Goal: Find specific page/section: Find specific page/section

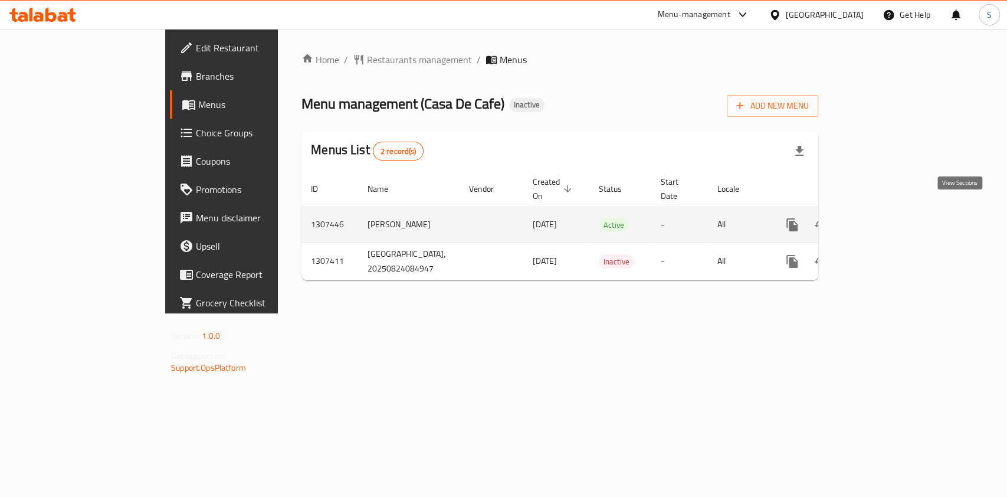
click at [892, 211] on link "enhanced table" at bounding box center [877, 225] width 28 height 28
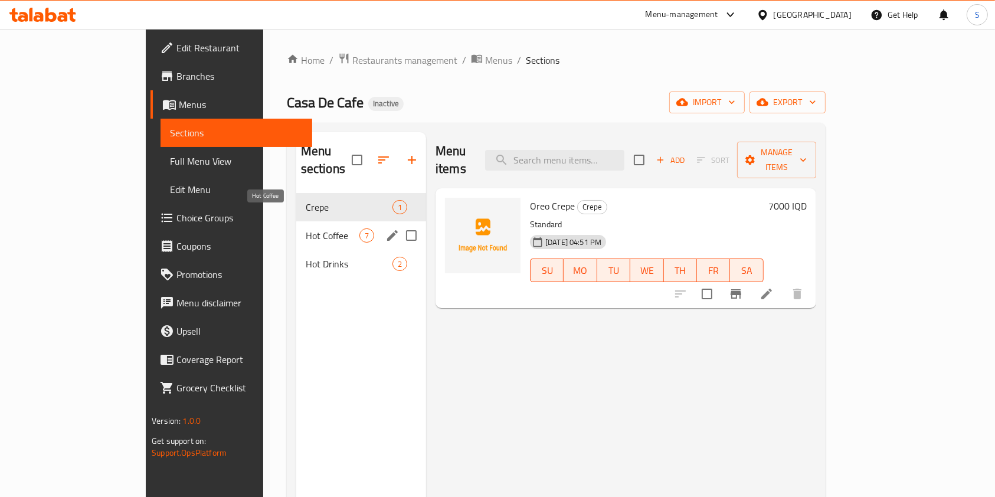
click at [306, 228] on span "Hot Coffee" at bounding box center [333, 235] width 54 height 14
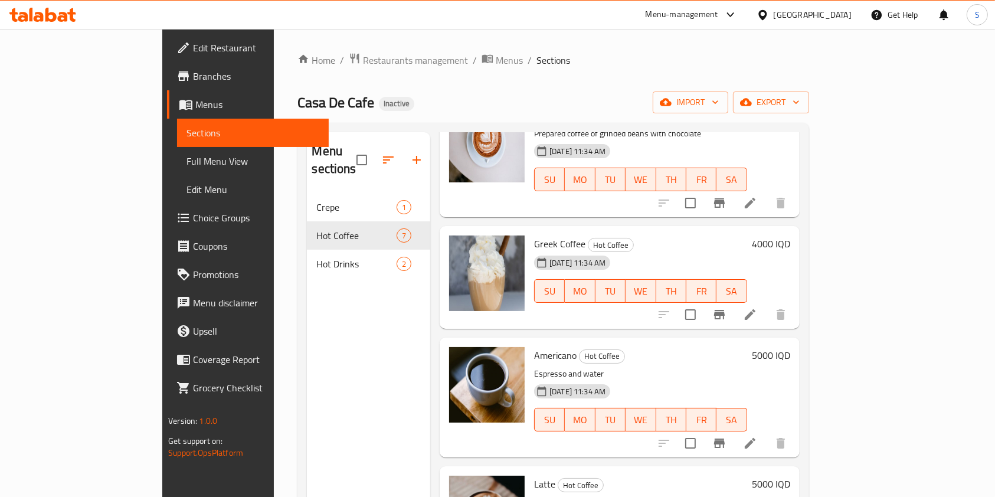
scroll to position [417, 0]
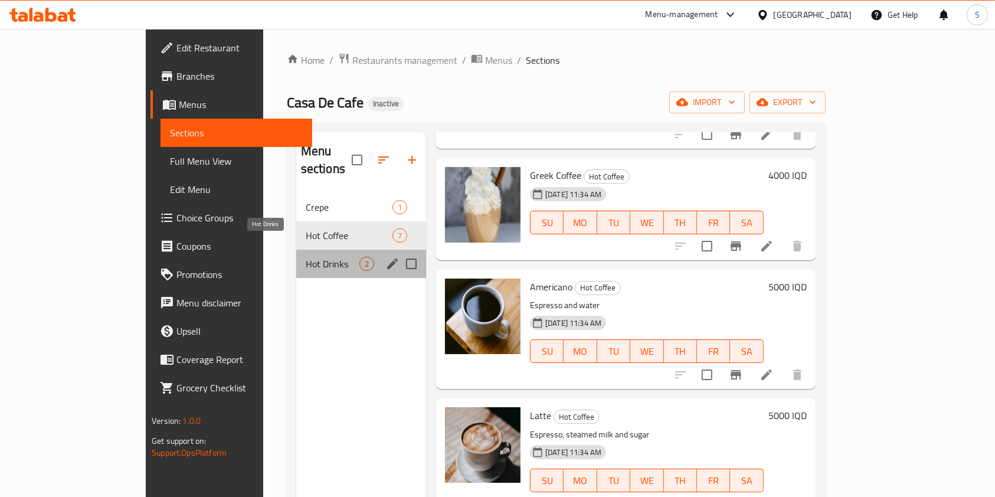
click at [306, 257] on span "Hot Drinks" at bounding box center [333, 264] width 54 height 14
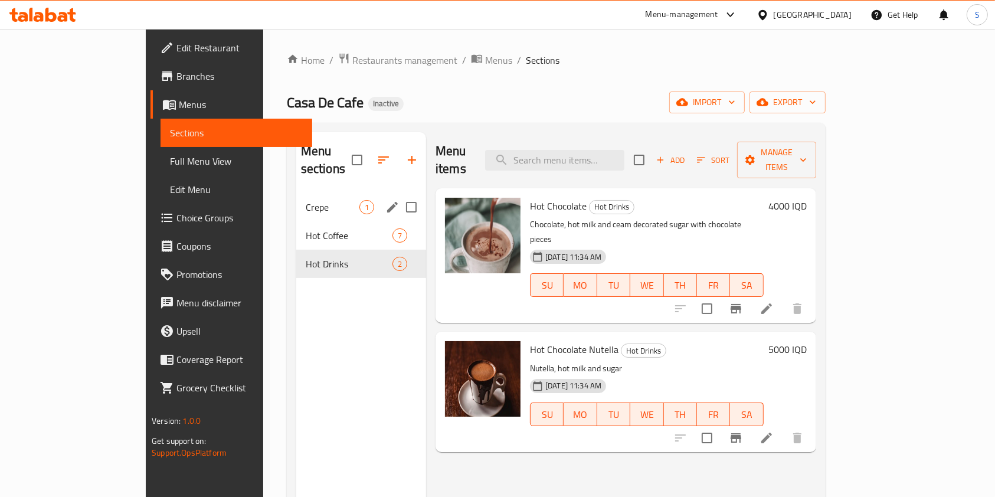
click at [296, 188] on nav "Crepe 1 Hot Coffee 7 Hot Drinks 2" at bounding box center [361, 235] width 130 height 94
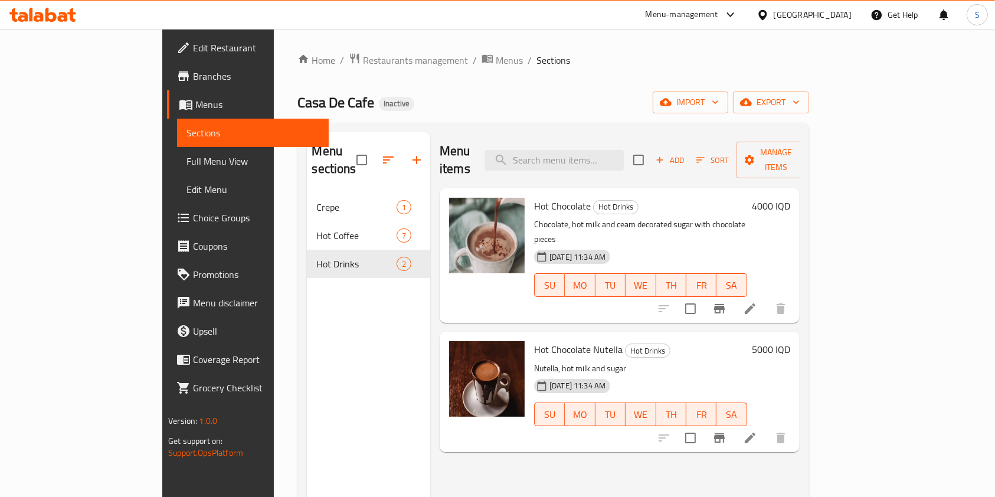
click at [316, 200] on span "Crepe" at bounding box center [356, 207] width 80 height 14
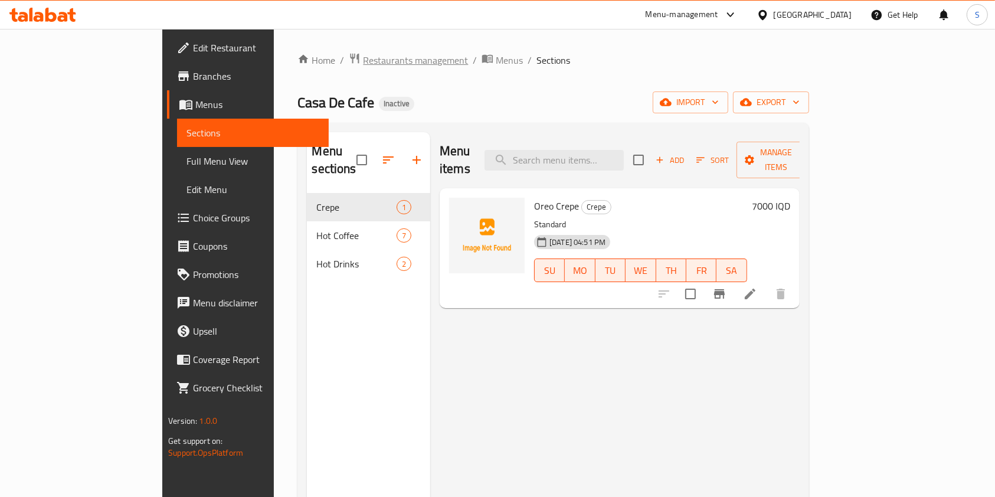
click at [363, 60] on span "Restaurants management" at bounding box center [415, 60] width 105 height 14
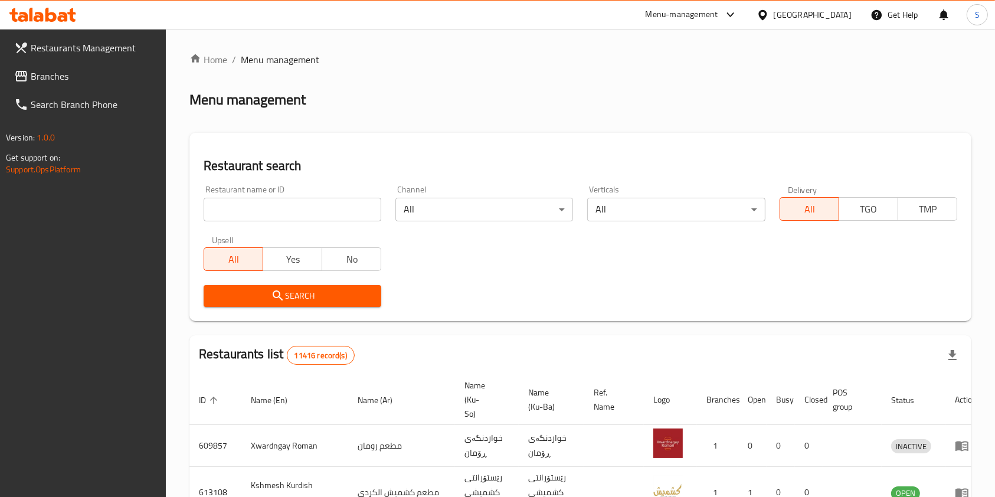
click at [309, 226] on div at bounding box center [497, 248] width 995 height 497
click at [274, 205] on input "search" at bounding box center [293, 210] width 178 height 24
type input "hum hum"
click button "Search" at bounding box center [293, 296] width 178 height 22
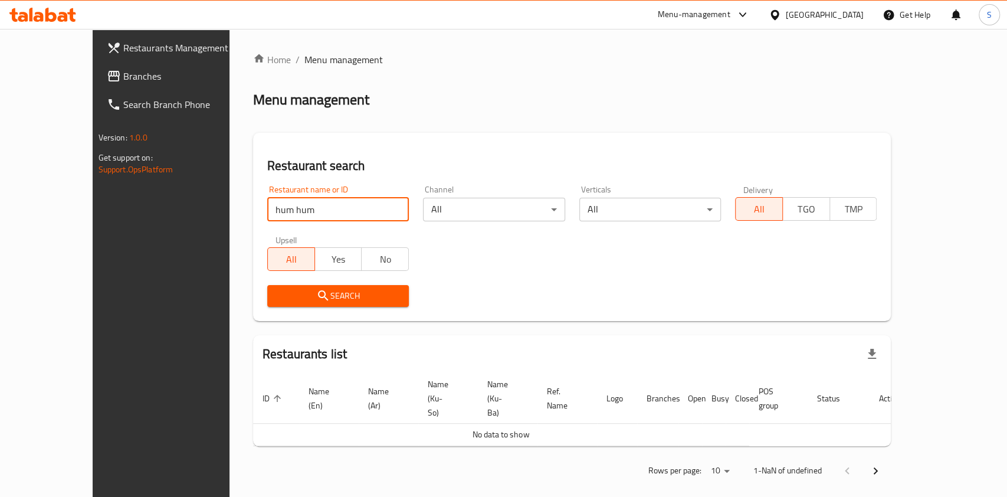
click at [318, 215] on input "hum hum" at bounding box center [338, 210] width 142 height 24
click button "Search" at bounding box center [338, 296] width 142 height 22
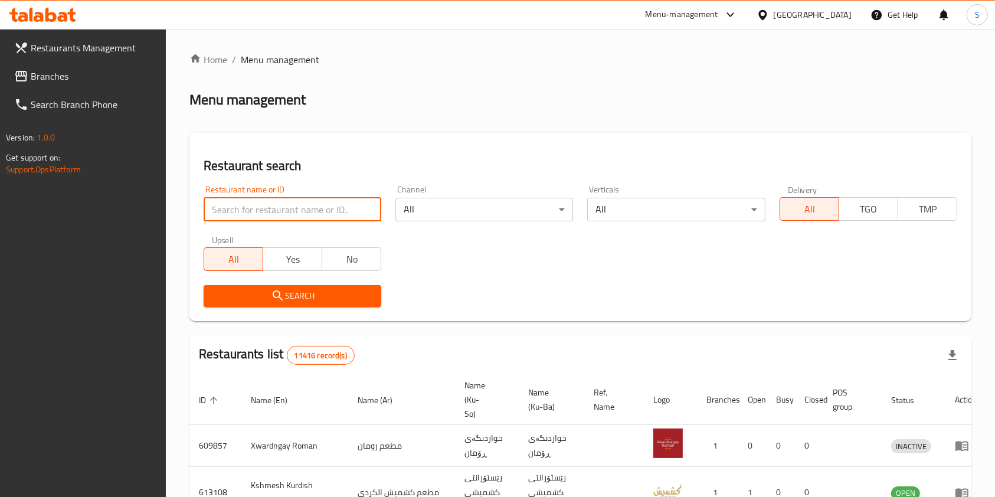
click at [303, 208] on input "search" at bounding box center [293, 210] width 178 height 24
paste input "Lawani Qalat"
type input "Lawani Qalat"
click button "Search" at bounding box center [293, 296] width 178 height 22
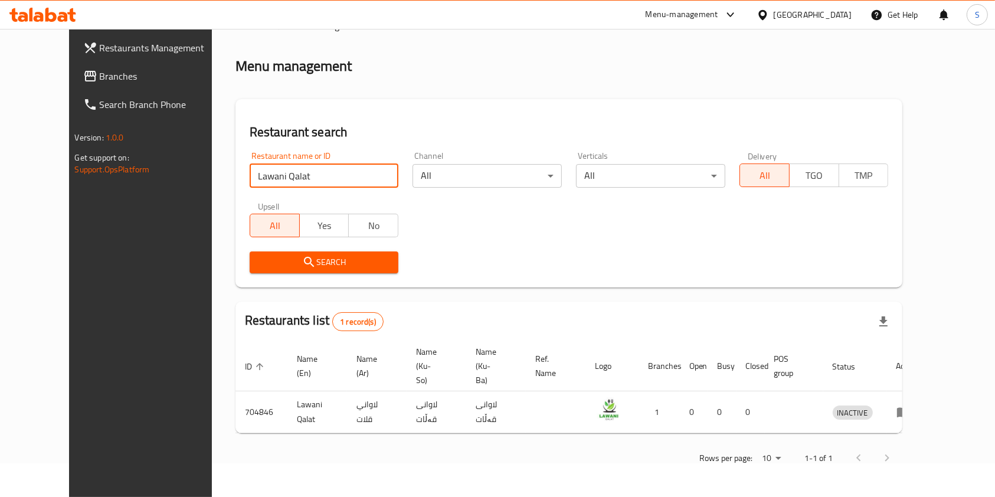
scroll to position [19, 0]
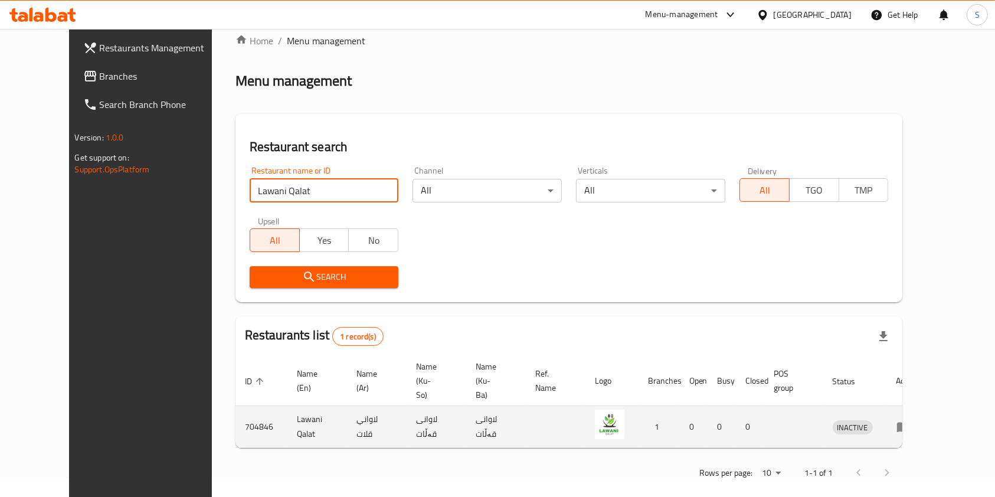
click at [910, 423] on icon "enhanced table" at bounding box center [903, 428] width 13 height 10
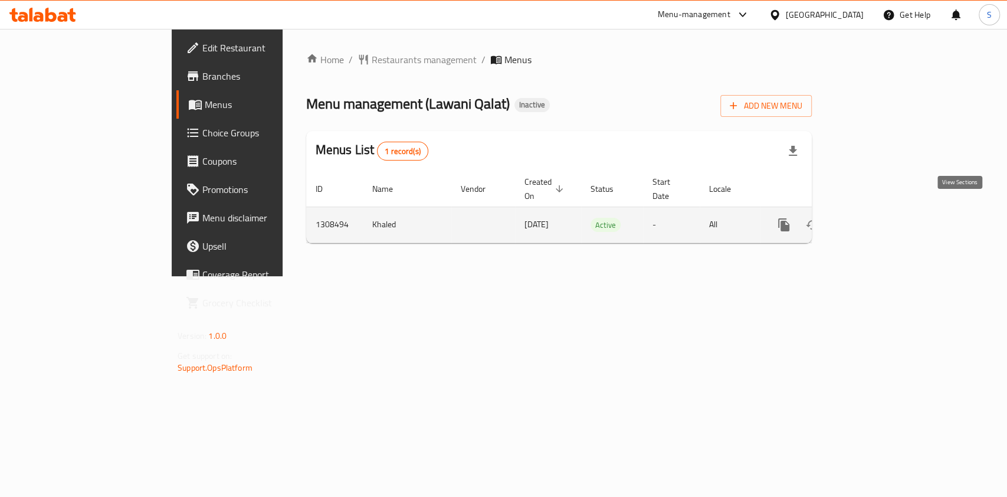
click at [875, 220] on icon "enhanced table" at bounding box center [869, 225] width 11 height 11
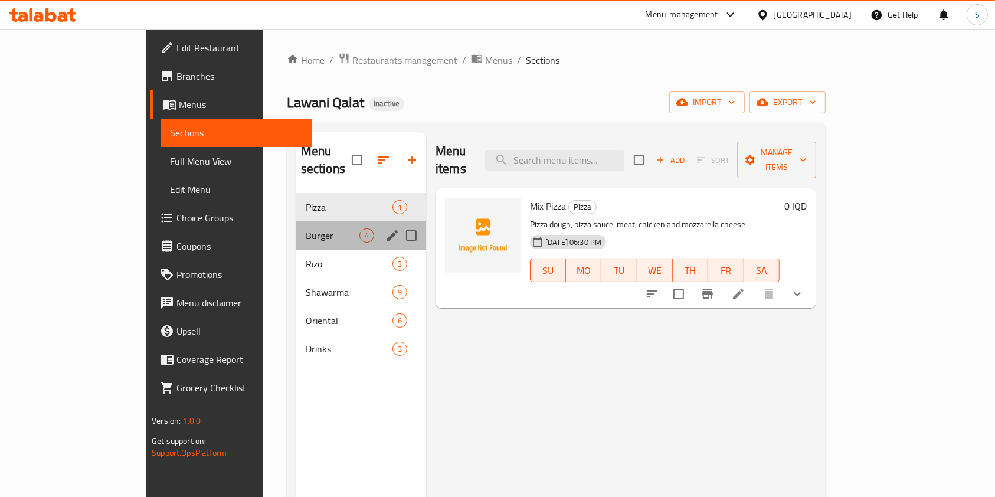
click at [296, 221] on div "Burger 4" at bounding box center [361, 235] width 130 height 28
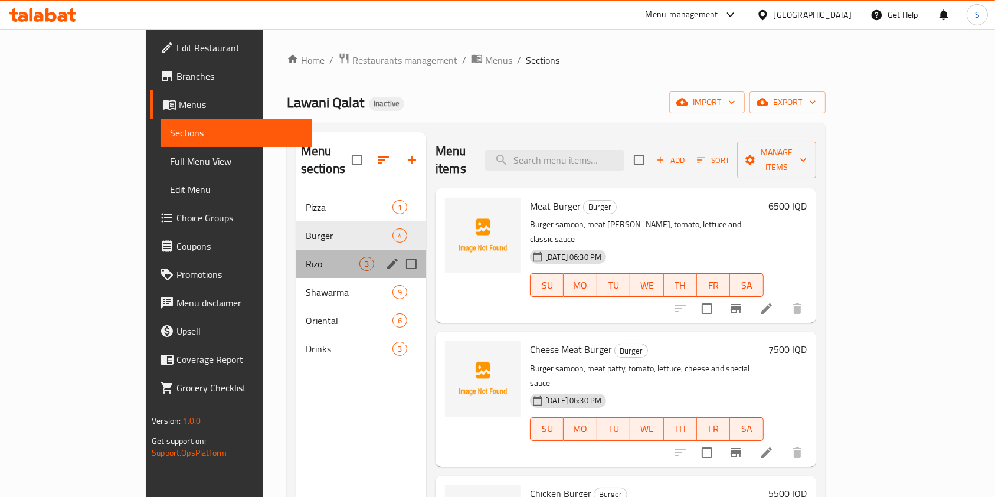
click at [296, 258] on div "Rizo 3" at bounding box center [361, 264] width 130 height 28
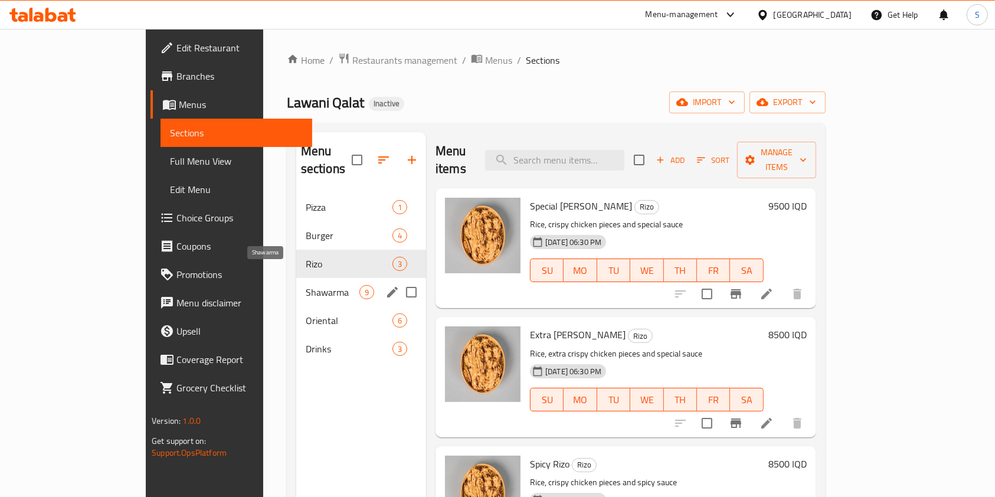
click at [296, 283] on div "Shawarma 9" at bounding box center [361, 292] width 130 height 28
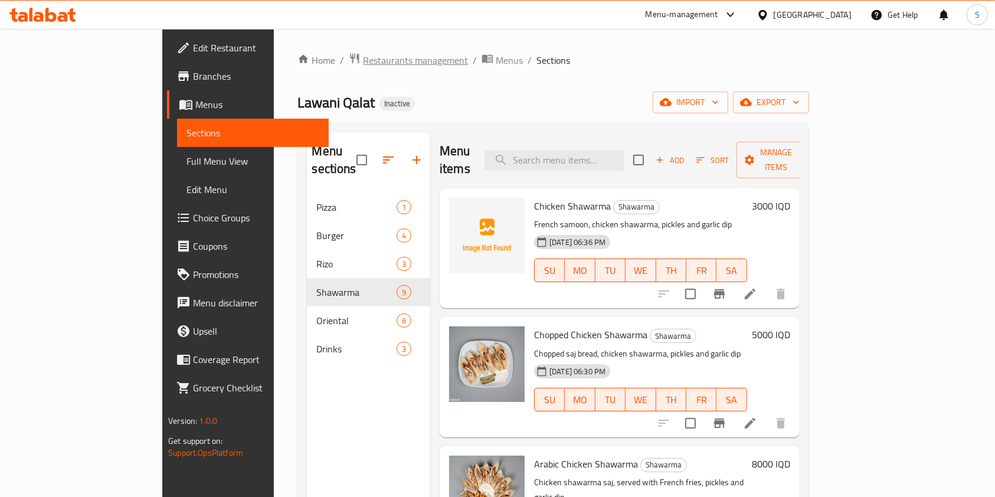
click at [363, 60] on span "Restaurants management" at bounding box center [415, 60] width 105 height 14
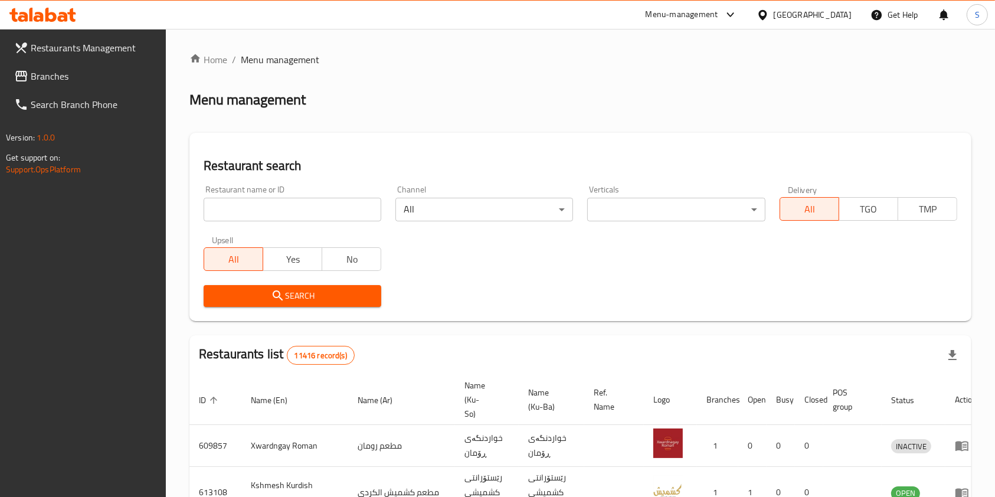
click at [318, 211] on input "search" at bounding box center [293, 210] width 178 height 24
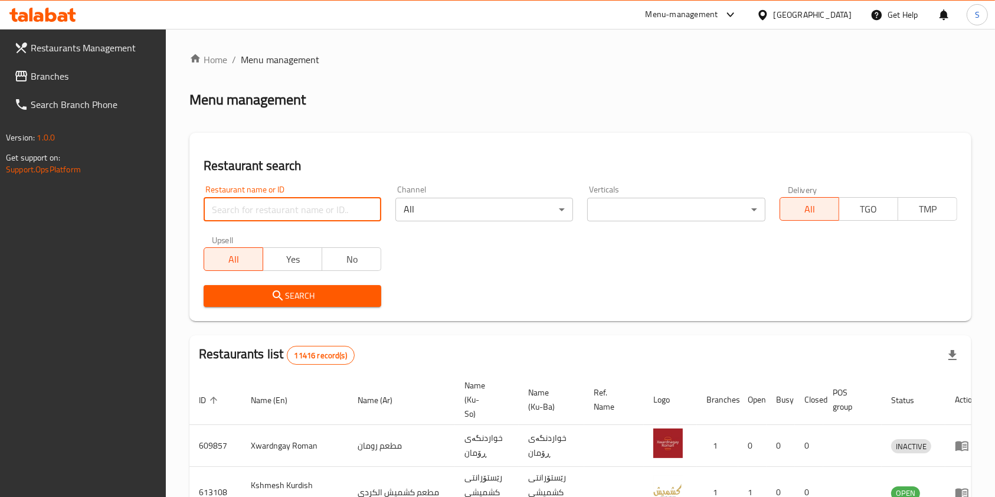
paste input "Abu Yousif Fish"
type input "Abu Yousif Fish"
click button "Search" at bounding box center [293, 296] width 178 height 22
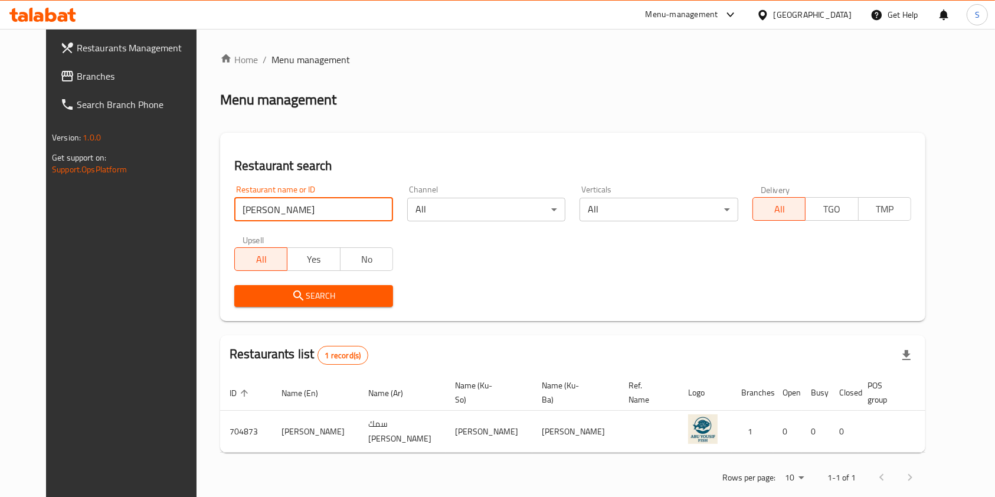
scroll to position [19, 0]
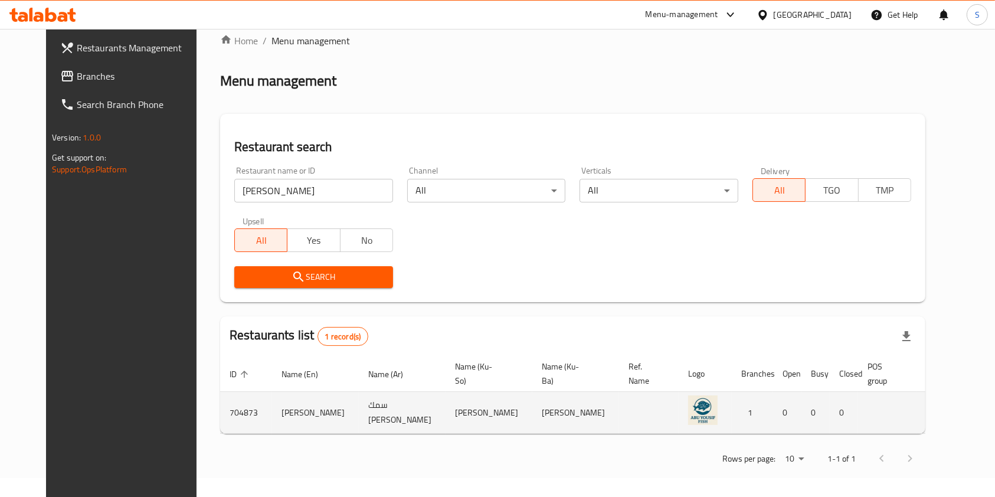
click at [990, 413] on icon "enhanced table" at bounding box center [996, 413] width 13 height 10
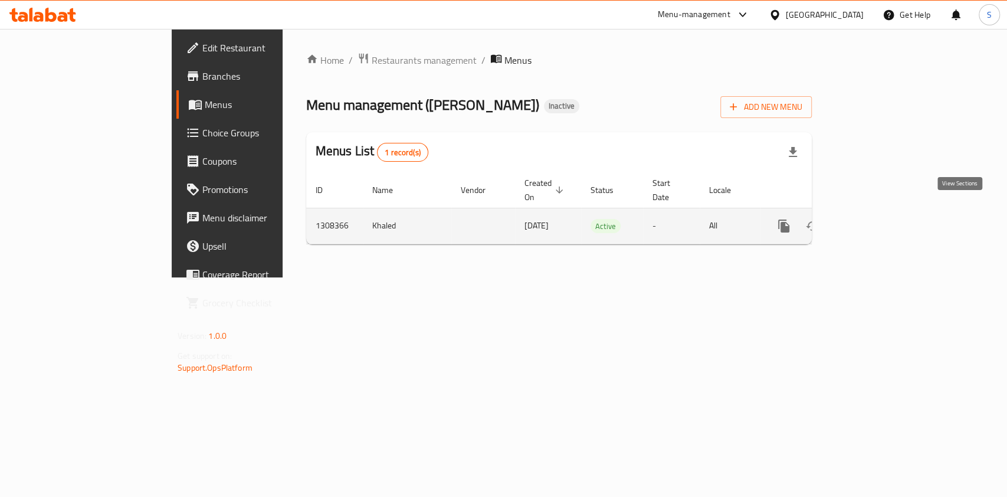
click at [875, 221] on icon "enhanced table" at bounding box center [869, 226] width 11 height 11
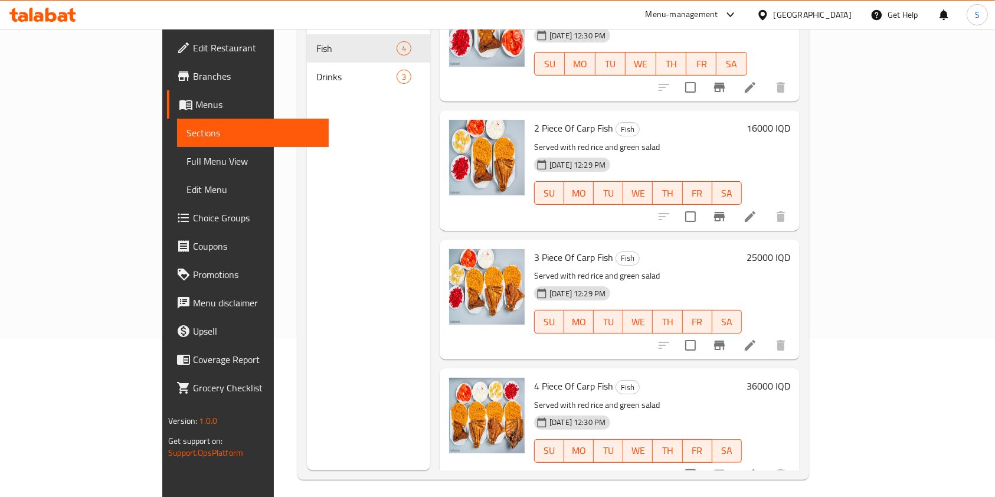
scroll to position [165, 0]
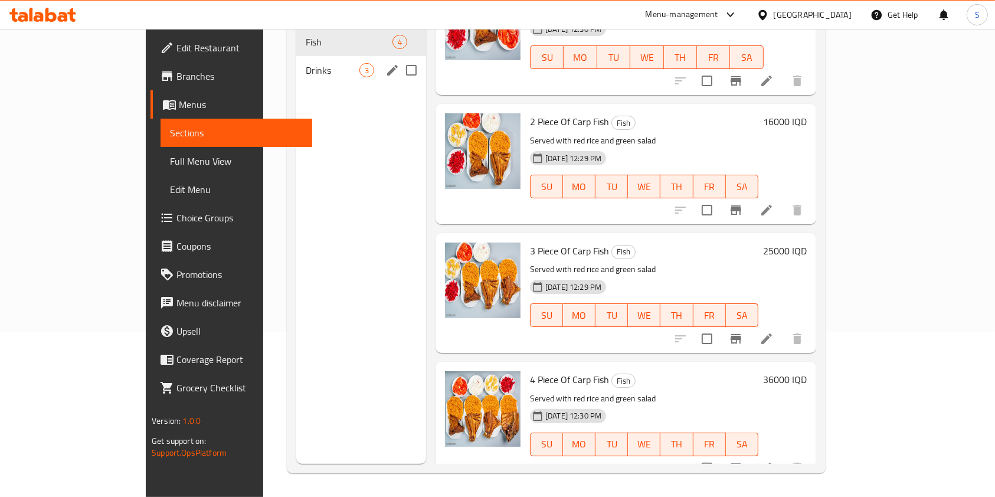
click at [306, 63] on span "Drinks" at bounding box center [333, 70] width 54 height 14
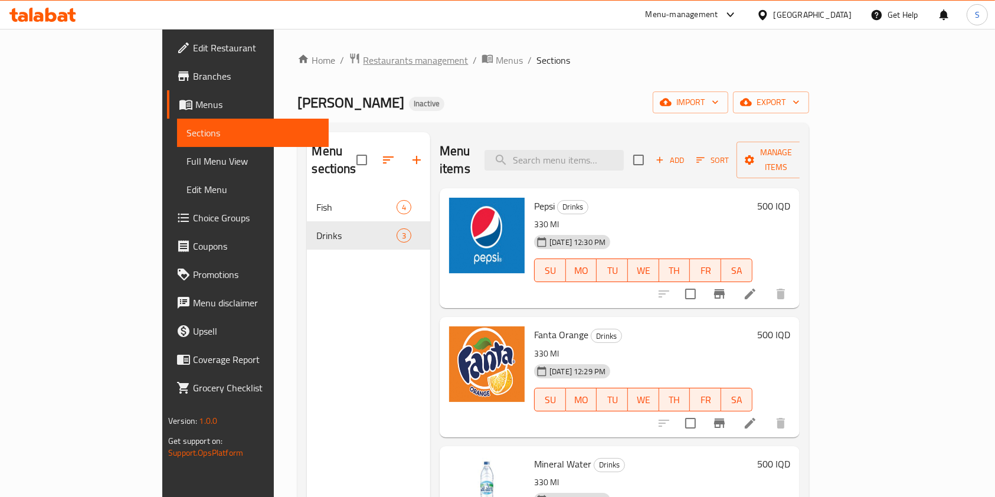
click at [363, 59] on span "Restaurants management" at bounding box center [415, 60] width 105 height 14
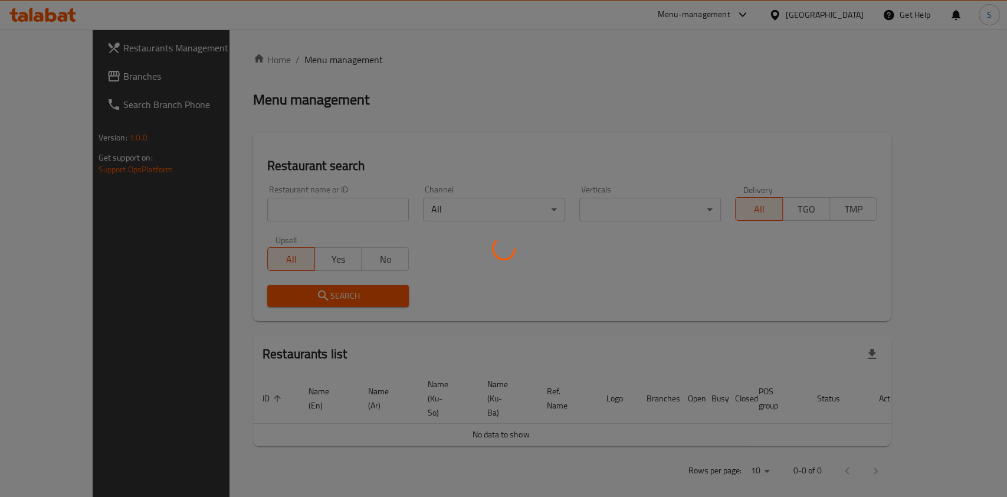
click at [296, 214] on div at bounding box center [503, 248] width 1007 height 497
click at [254, 211] on div at bounding box center [503, 248] width 1007 height 497
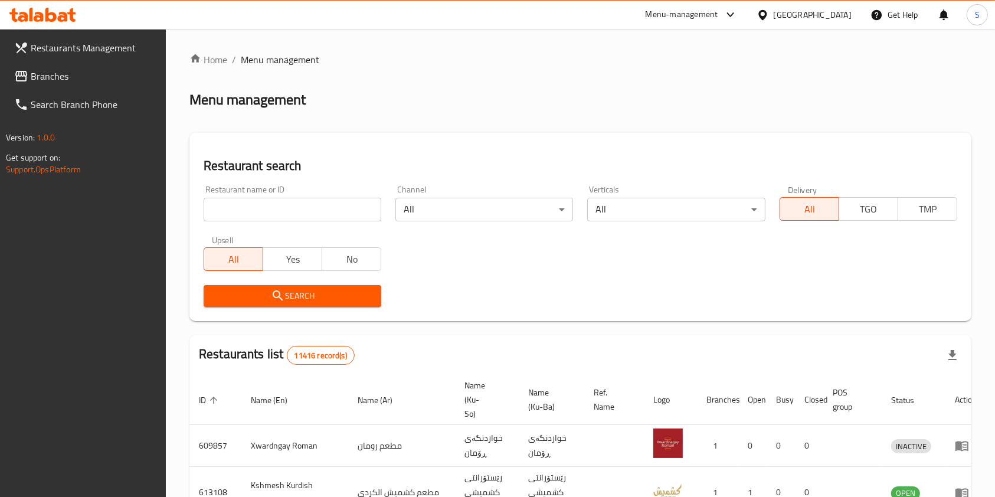
click at [260, 212] on input "search" at bounding box center [293, 210] width 178 height 24
paste input "Coffee Island"
type input "Coffee Island"
click button "Search" at bounding box center [293, 296] width 178 height 22
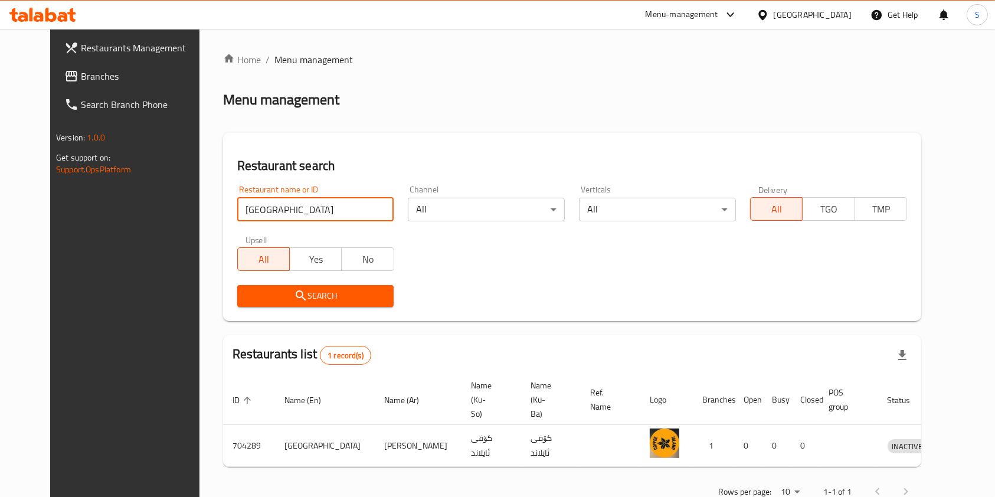
scroll to position [19, 0]
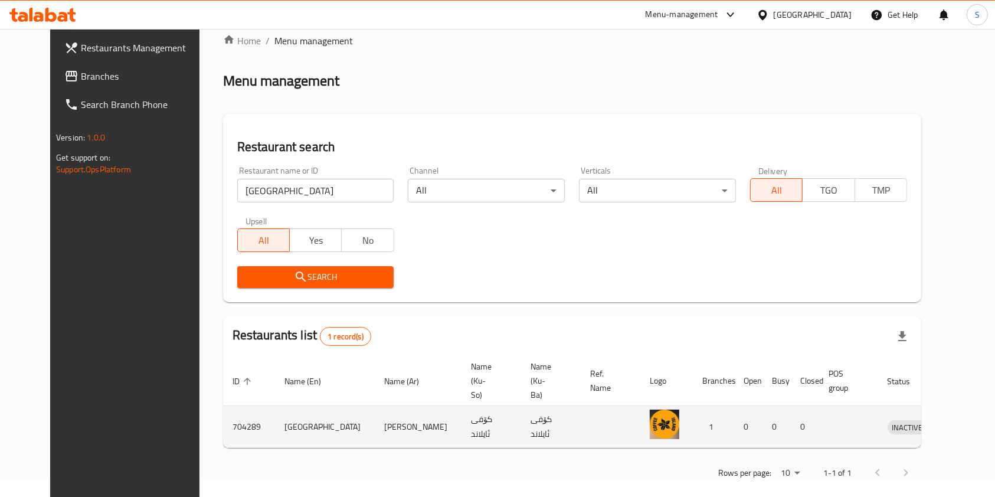
click at [951, 420] on icon "enhanced table" at bounding box center [958, 427] width 14 height 14
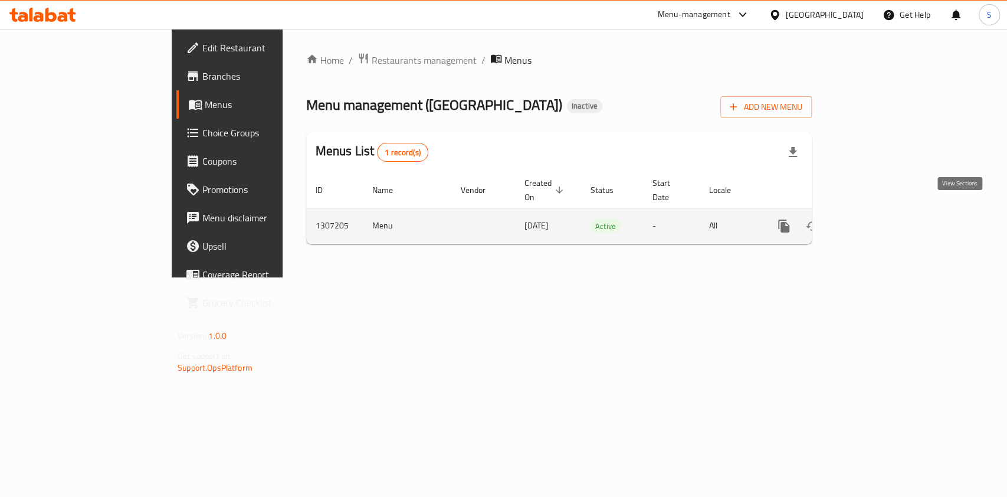
click at [876, 219] on icon "enhanced table" at bounding box center [869, 226] width 14 height 14
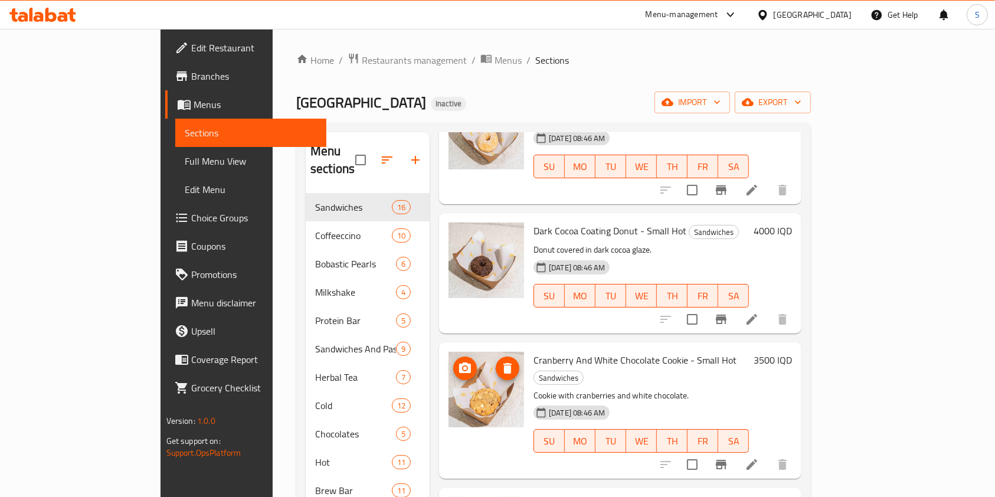
scroll to position [1596, 0]
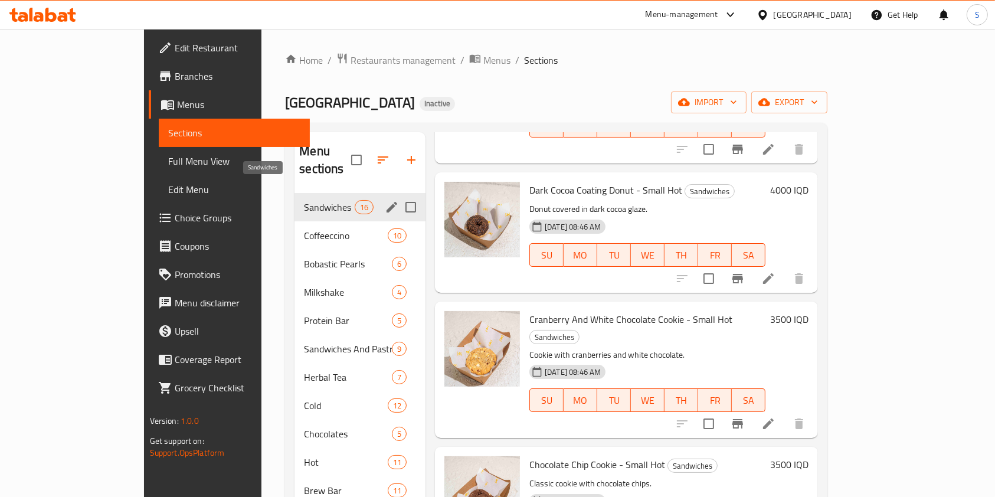
click at [294, 201] on div "Sandwiches 16" at bounding box center [359, 207] width 131 height 28
click at [304, 228] on span "Coffeeccino" at bounding box center [329, 235] width 50 height 14
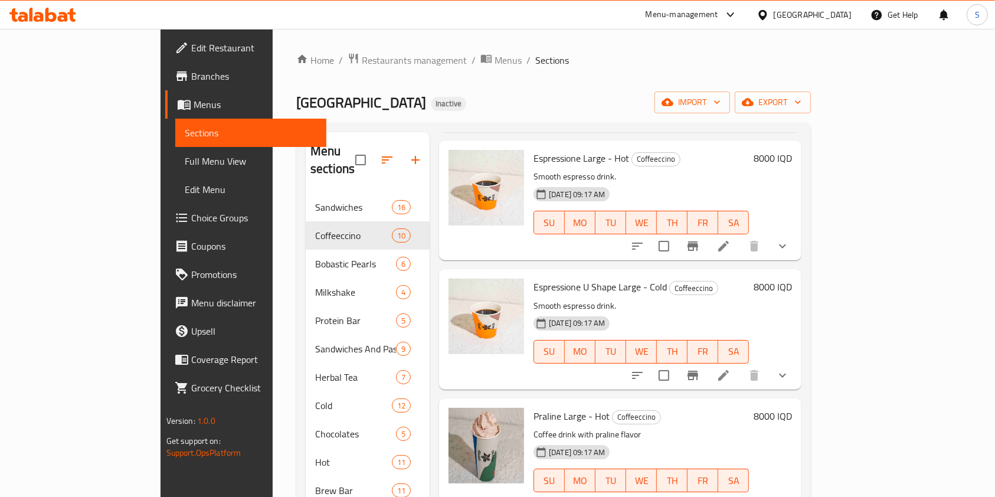
scroll to position [165, 0]
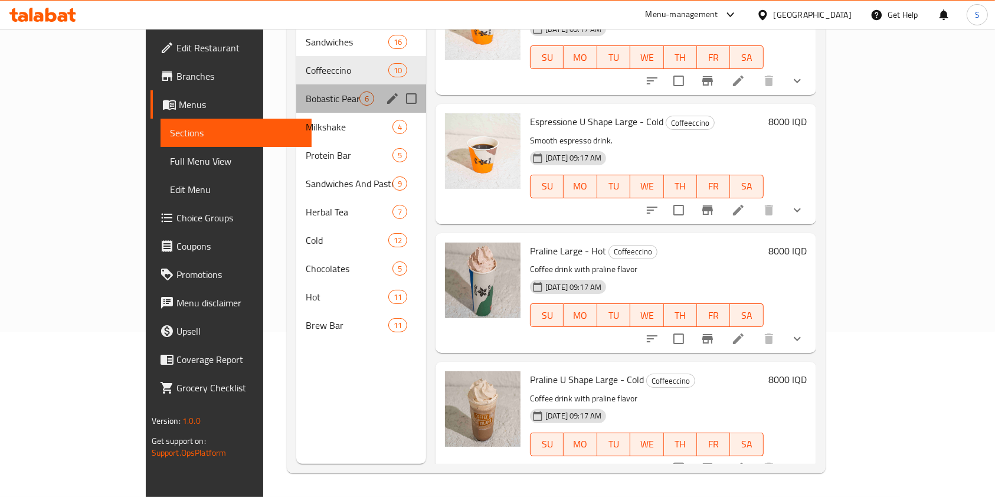
click at [296, 89] on div "Bobastic Pearls 6" at bounding box center [361, 98] width 130 height 28
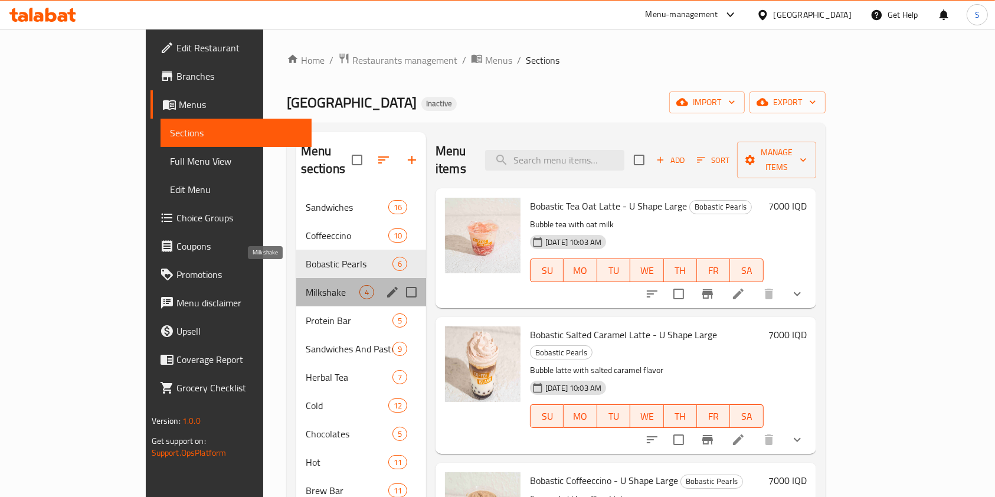
click at [306, 285] on span "Milkshake" at bounding box center [333, 292] width 54 height 14
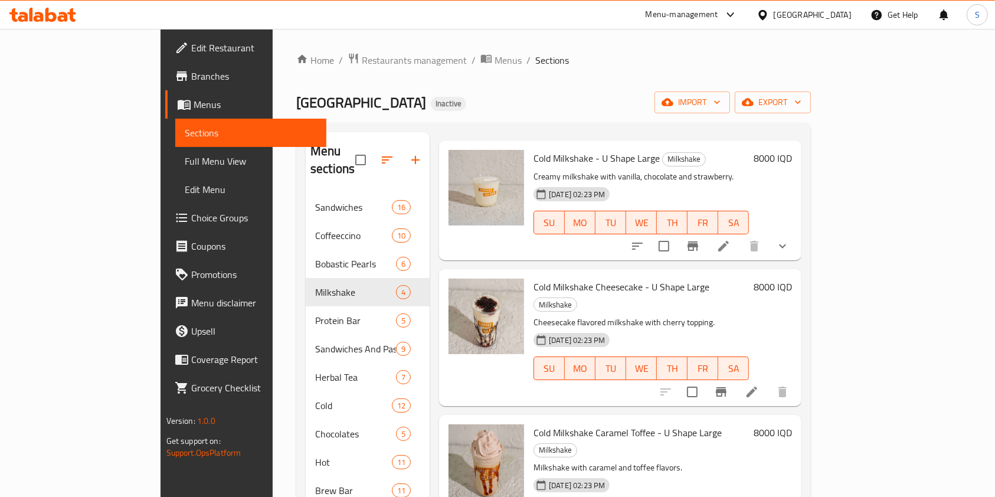
scroll to position [165, 0]
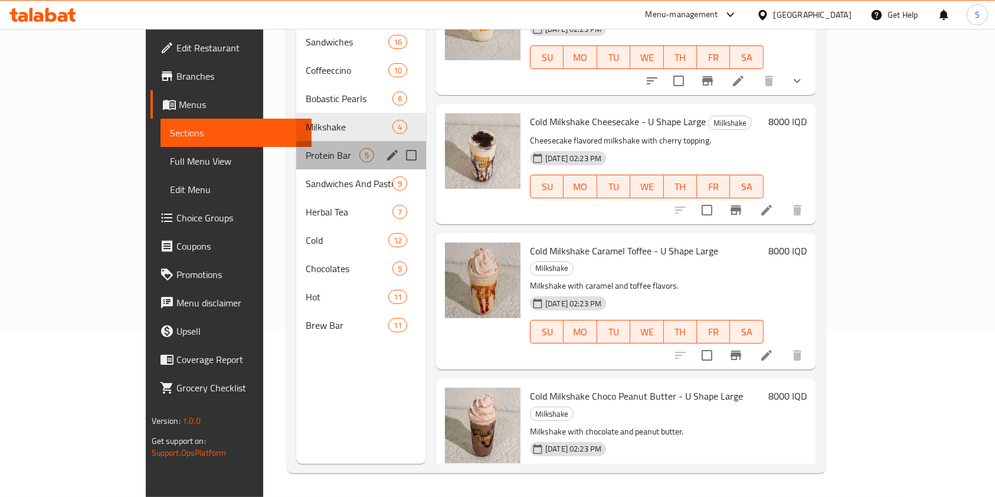
click at [306, 148] on span "Protein Bar" at bounding box center [333, 155] width 54 height 14
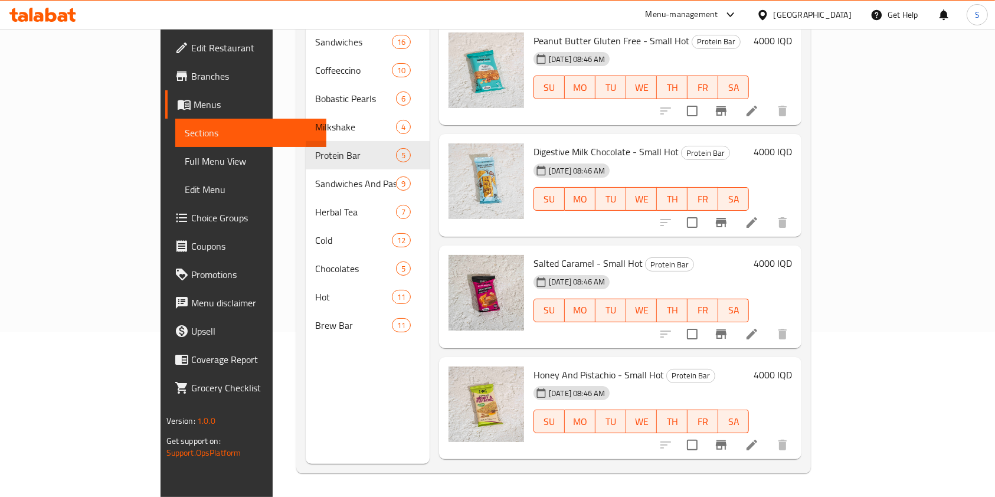
scroll to position [89, 0]
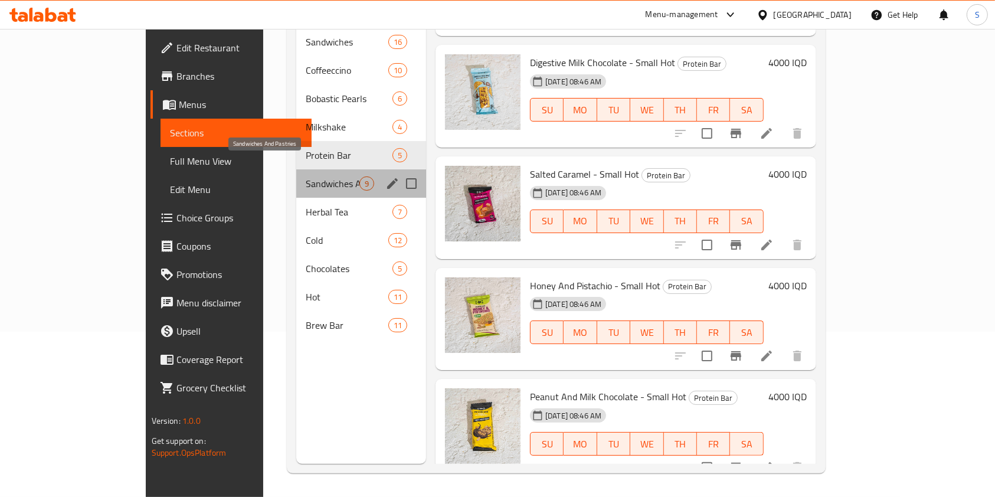
click at [306, 176] on span "Sandwiches And Pastries" at bounding box center [333, 183] width 54 height 14
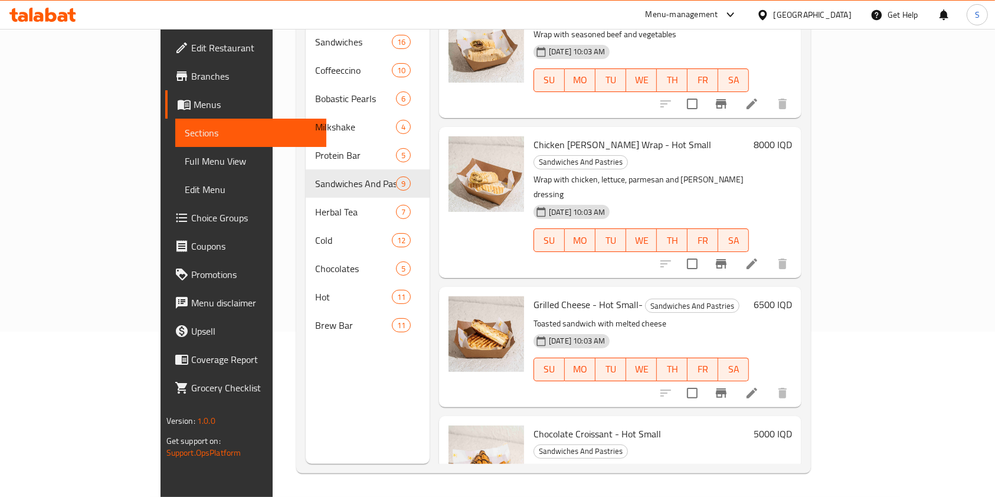
scroll to position [693, 0]
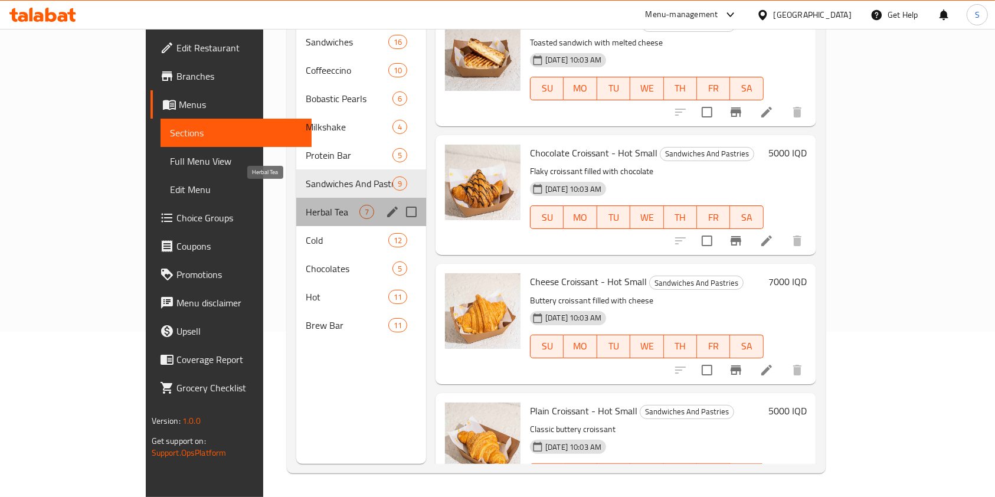
click at [306, 205] on span "Herbal Tea" at bounding box center [333, 212] width 54 height 14
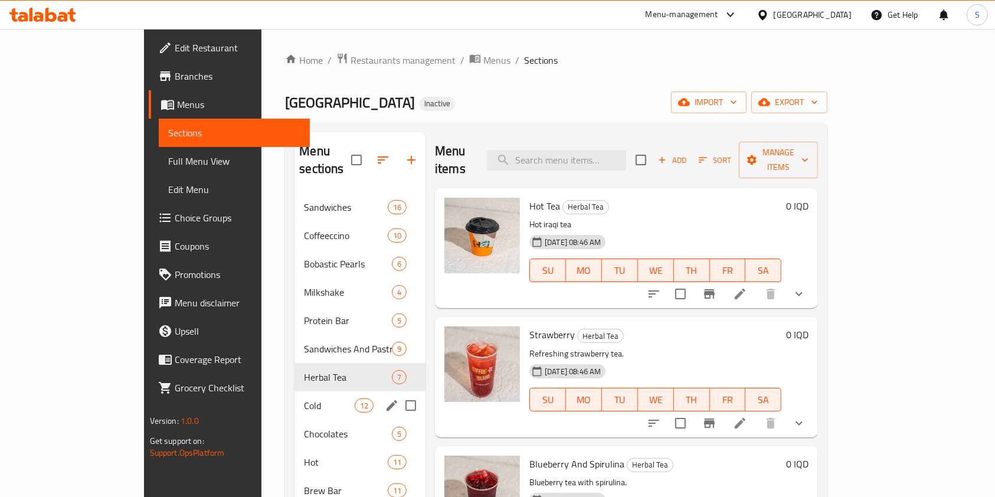
click at [294, 391] on div "Cold 12" at bounding box center [359, 405] width 131 height 28
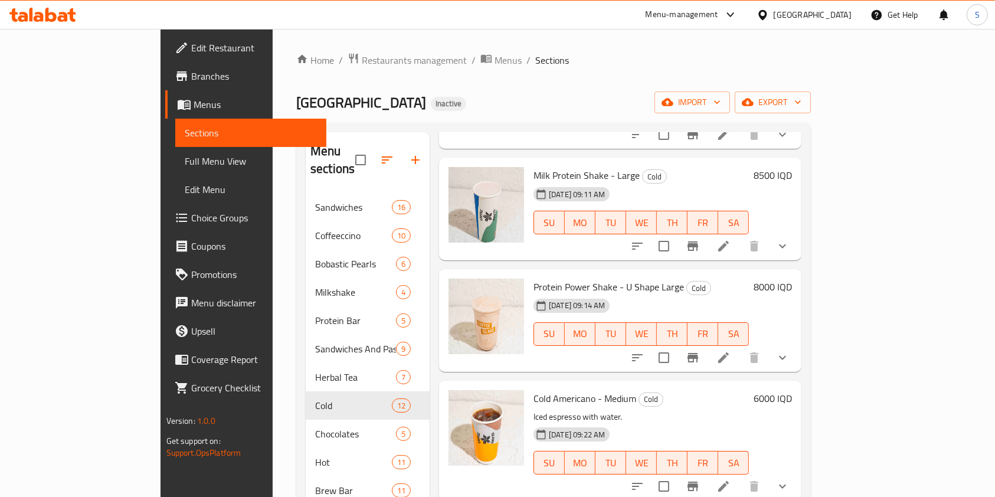
scroll to position [991, 0]
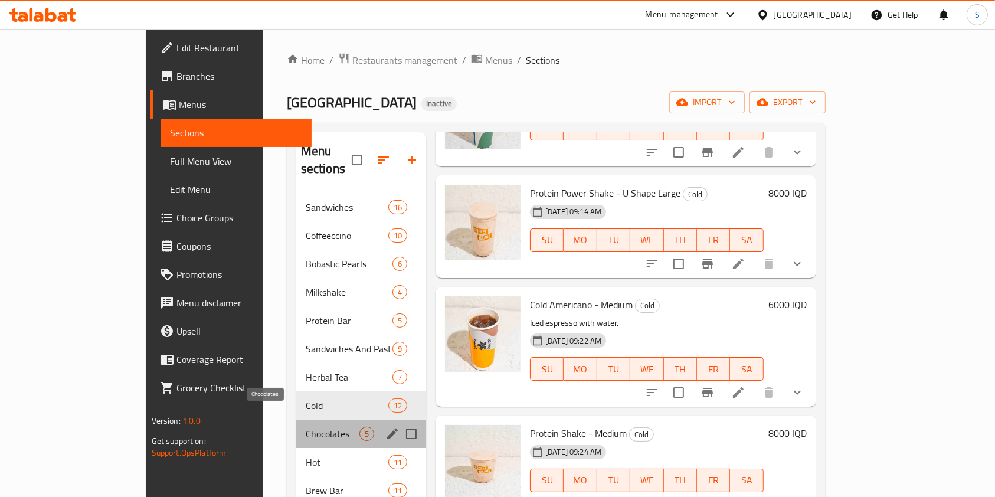
click at [306, 427] on span "Chocolates" at bounding box center [333, 434] width 54 height 14
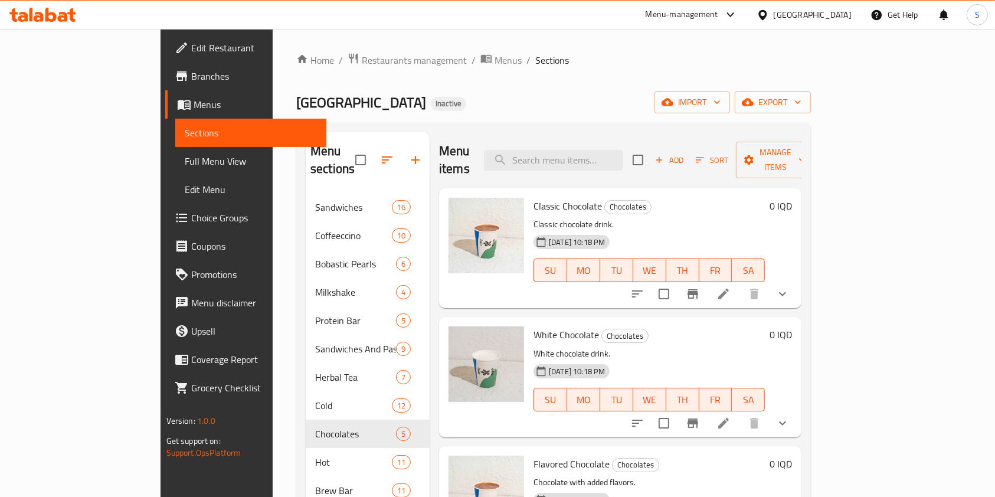
scroll to position [165, 0]
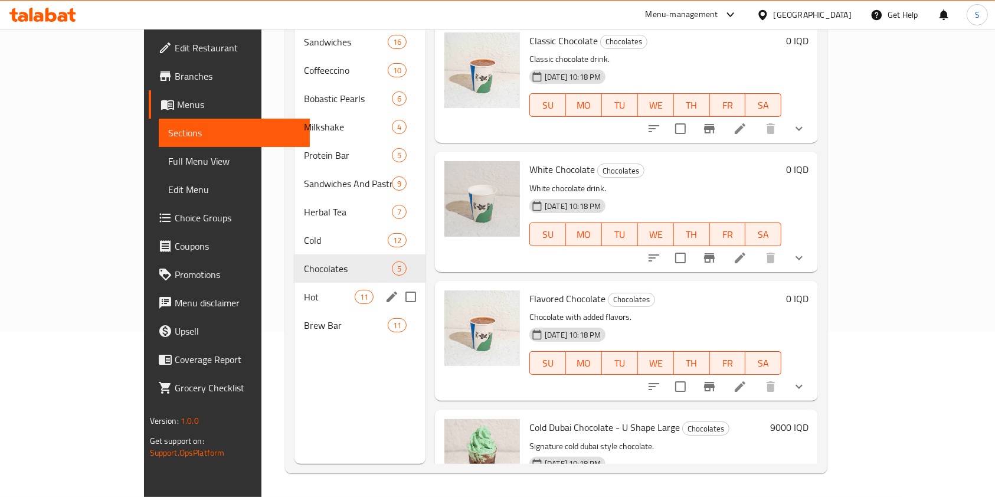
click at [304, 290] on span "Hot" at bounding box center [329, 297] width 50 height 14
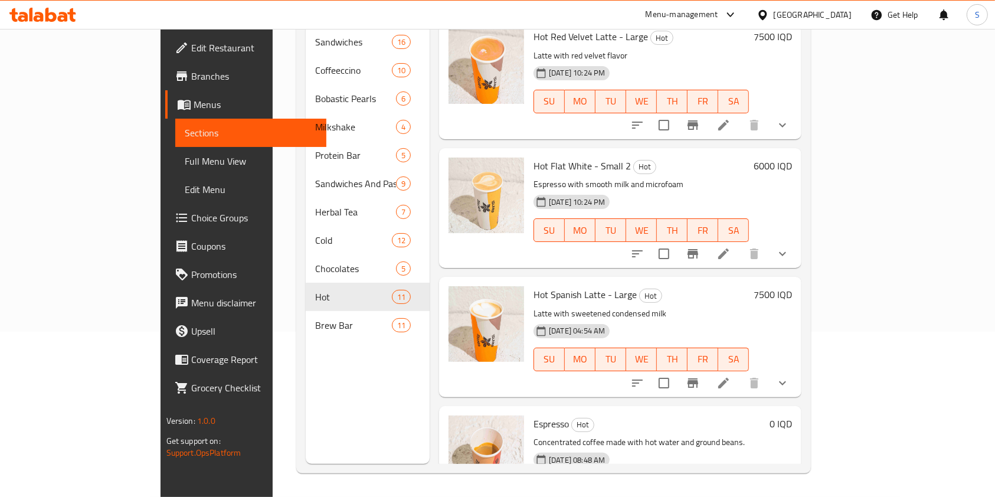
scroll to position [951, 0]
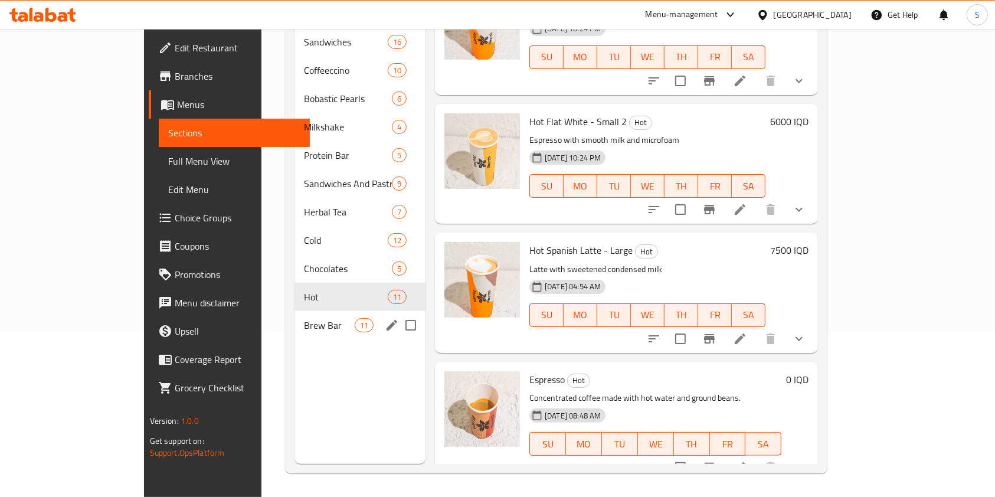
click at [304, 318] on span "Brew Bar" at bounding box center [329, 325] width 50 height 14
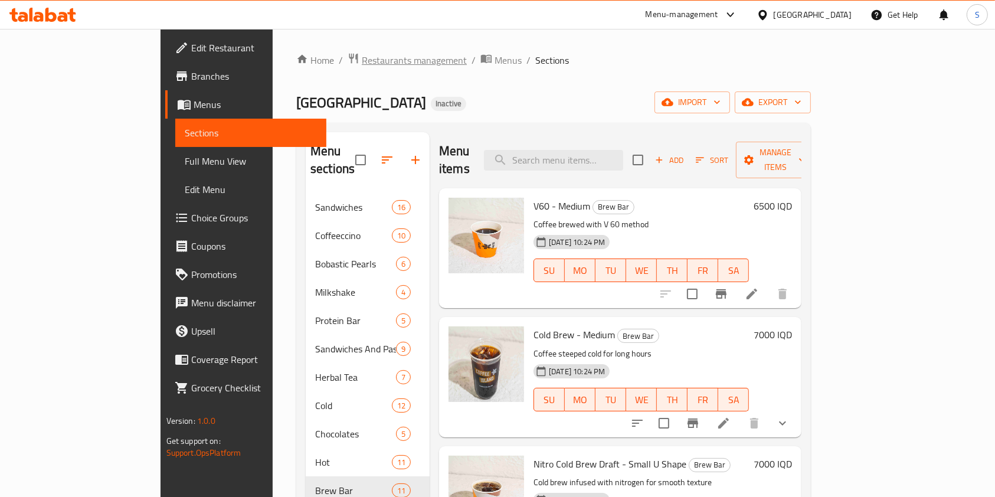
click at [362, 54] on span "Restaurants management" at bounding box center [414, 60] width 105 height 14
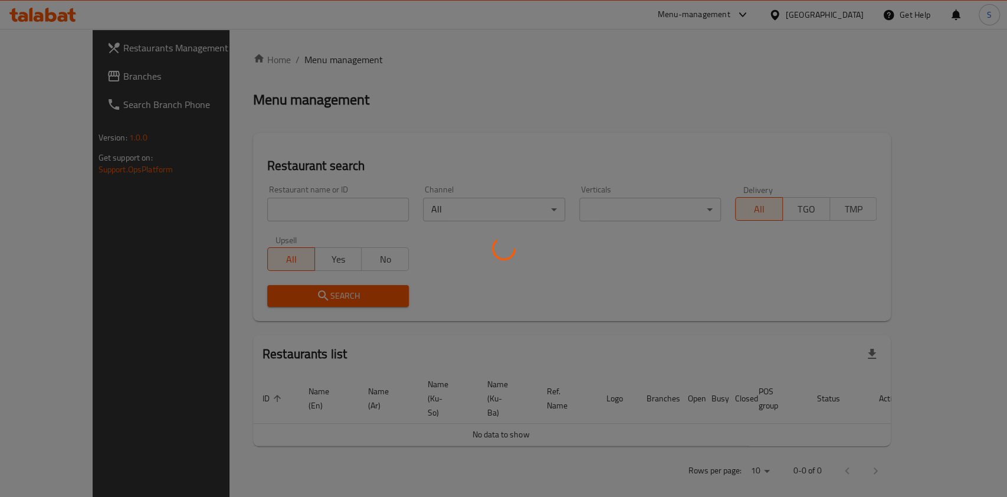
click at [312, 196] on div at bounding box center [503, 248] width 1007 height 497
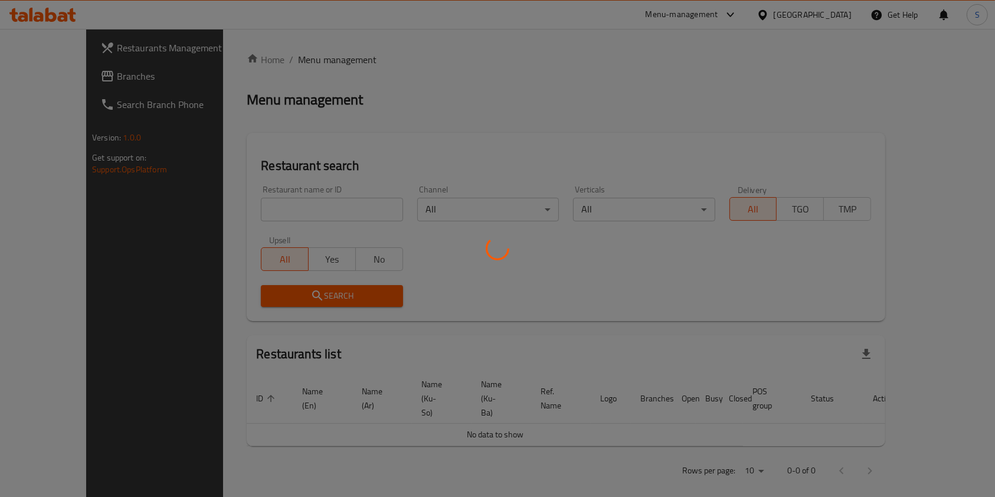
click at [252, 210] on div at bounding box center [497, 248] width 995 height 497
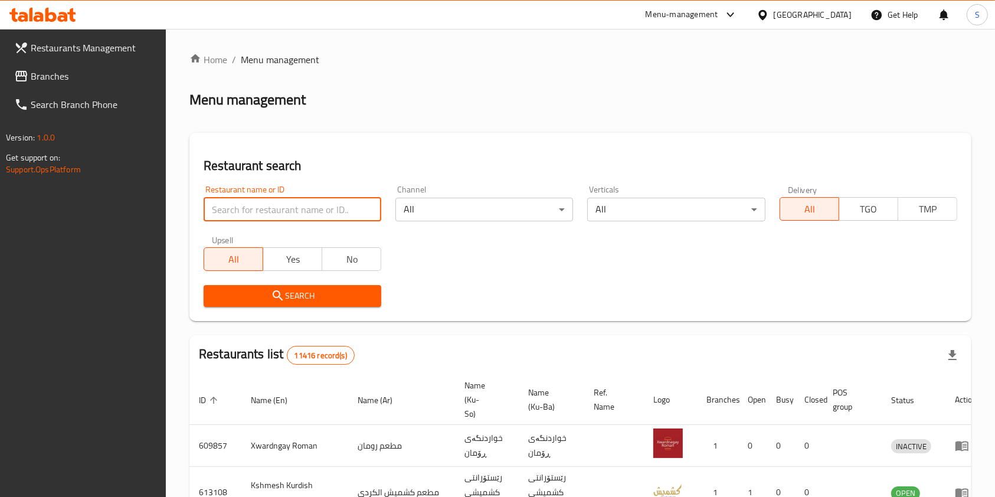
click at [252, 210] on input "search" at bounding box center [293, 210] width 178 height 24
paste input "Lawani Qalat"
type input "Lawani Qalat"
click button "Search" at bounding box center [293, 296] width 178 height 22
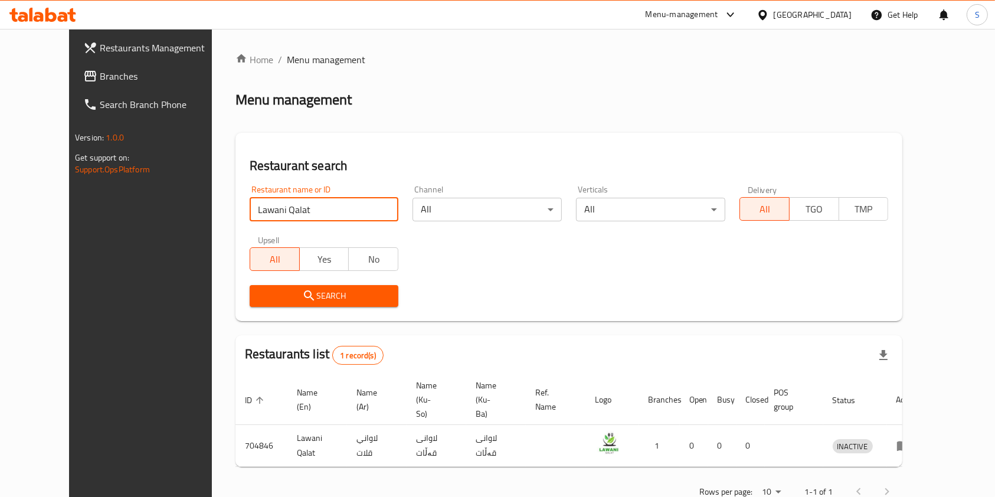
scroll to position [19, 0]
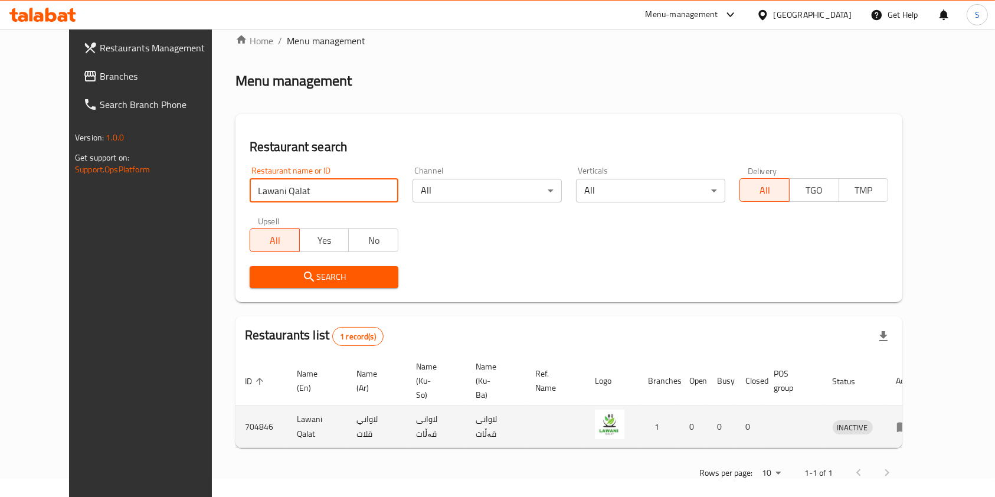
click at [910, 423] on icon "enhanced table" at bounding box center [903, 428] width 13 height 10
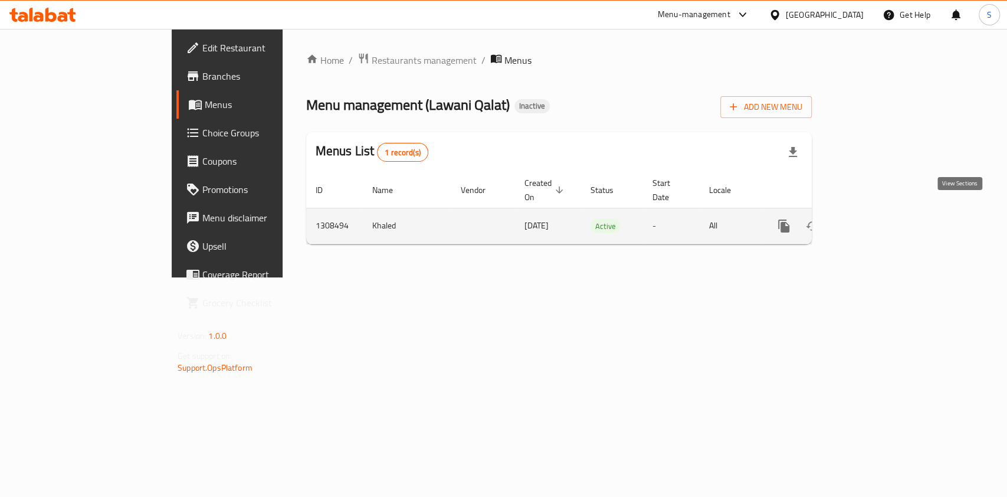
click at [883, 220] on link "enhanced table" at bounding box center [869, 226] width 28 height 28
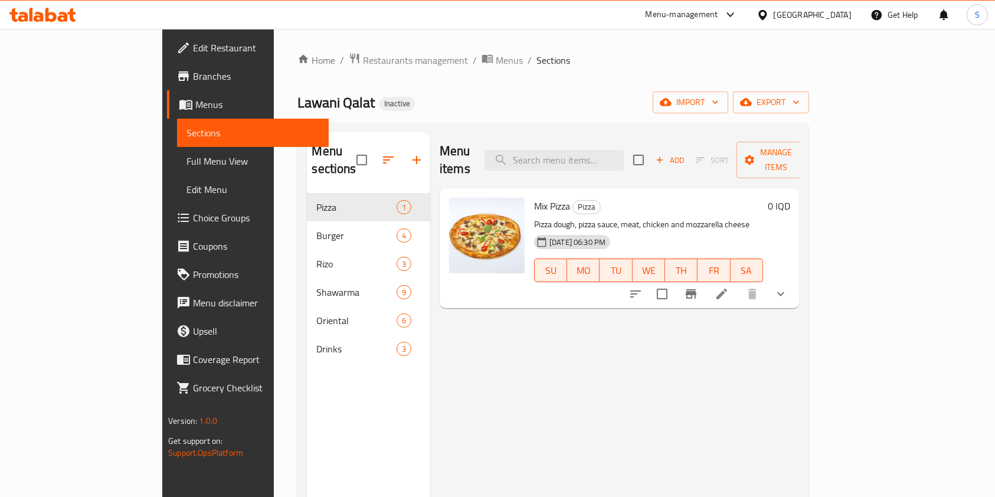
click at [297, 221] on div "Menu sections Pizza 1 Burger 4 Rizo 3 Shawarma 9 Oriental 6 Drinks 3 Menu items…" at bounding box center [552, 381] width 511 height 516
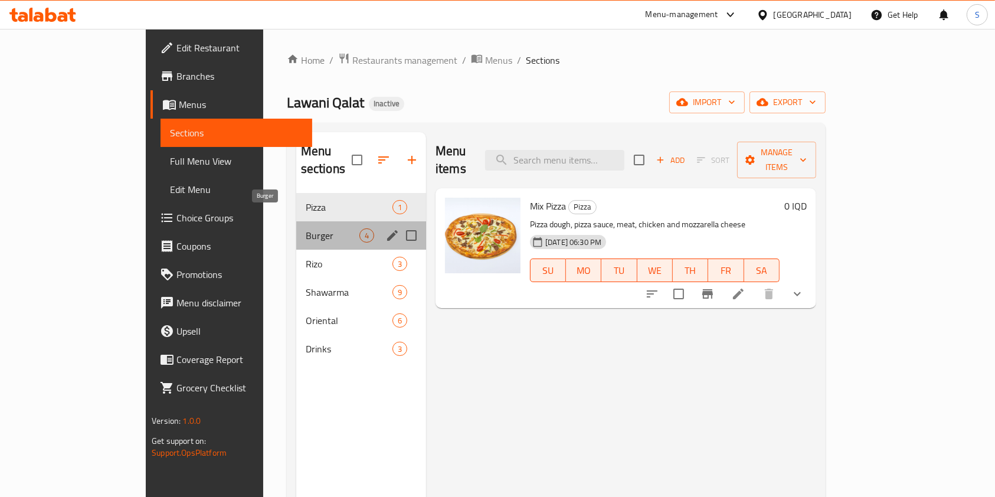
click at [306, 228] on span "Burger" at bounding box center [333, 235] width 54 height 14
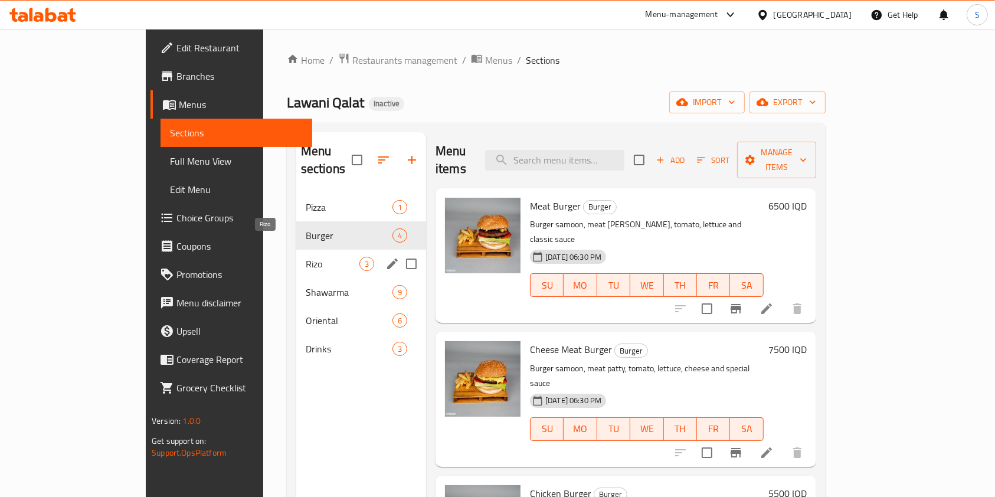
click at [306, 257] on span "Rizo" at bounding box center [333, 264] width 54 height 14
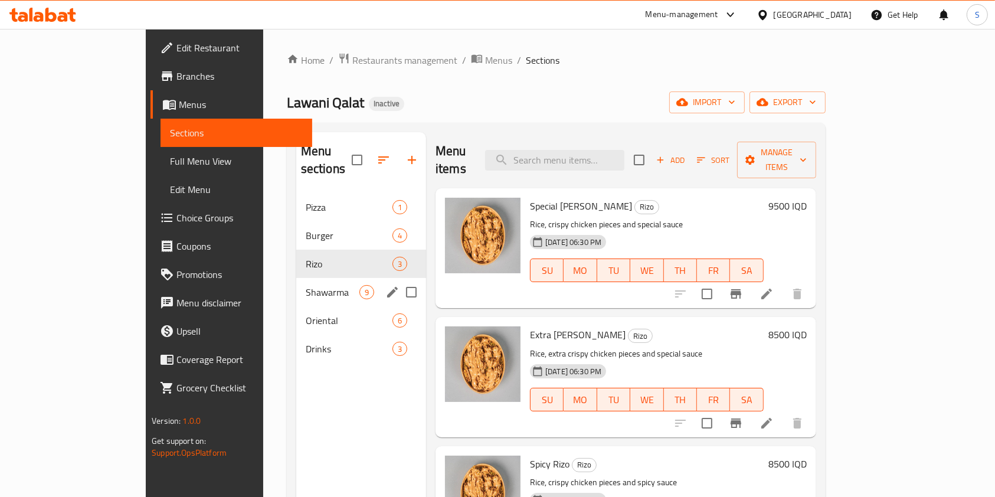
click at [306, 285] on span "Shawarma" at bounding box center [333, 292] width 54 height 14
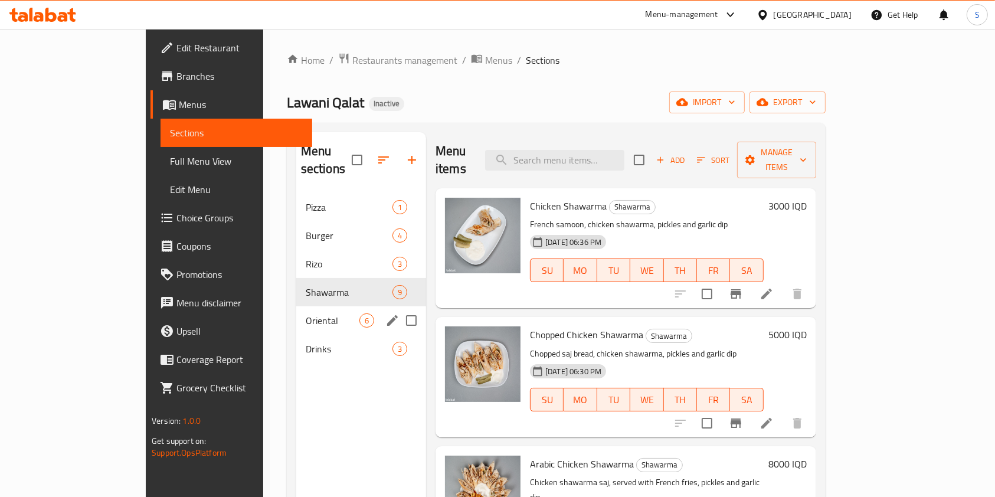
click at [306, 313] on span "Oriental" at bounding box center [333, 320] width 54 height 14
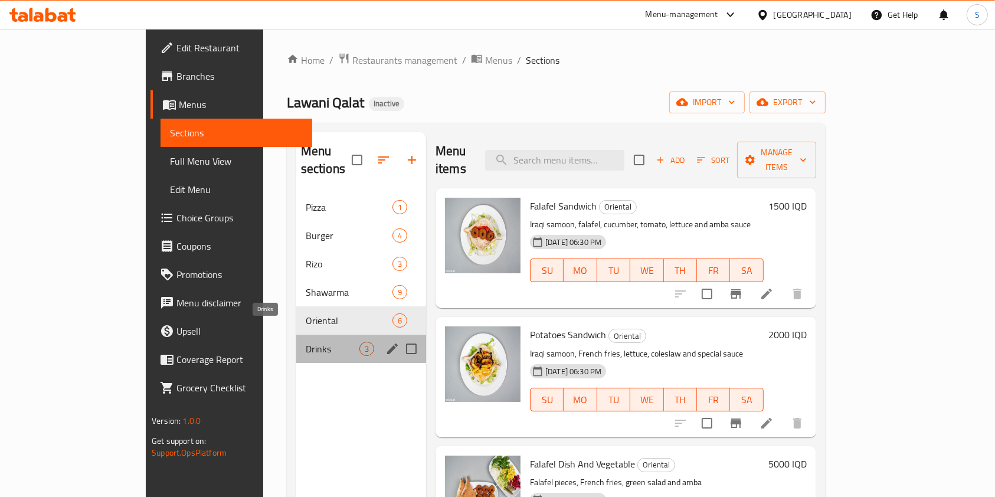
click at [306, 342] on span "Drinks" at bounding box center [333, 349] width 54 height 14
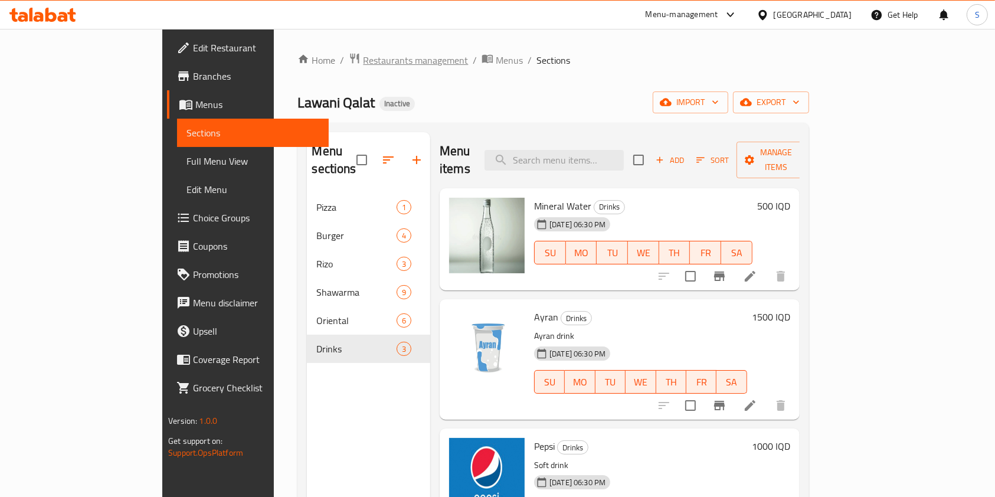
click at [363, 63] on span "Restaurants management" at bounding box center [415, 60] width 105 height 14
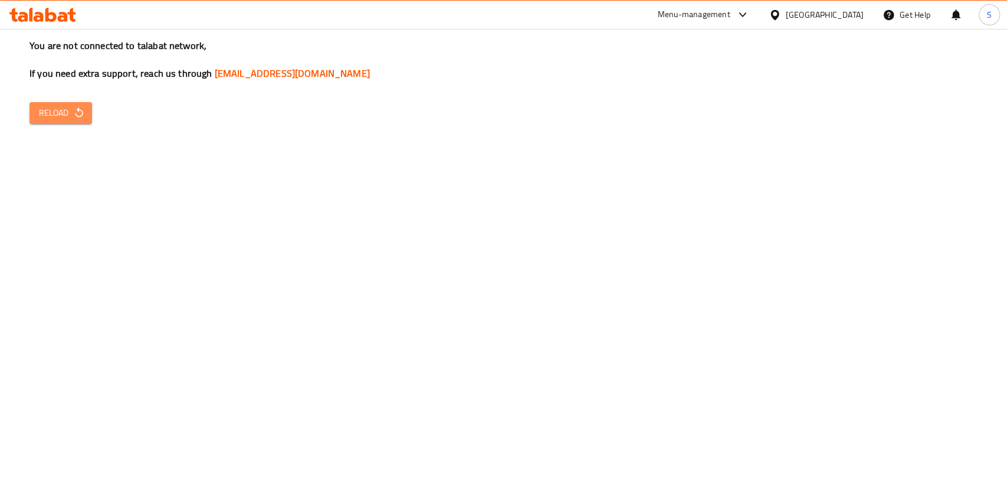
click at [76, 106] on span "Reload" at bounding box center [61, 113] width 44 height 15
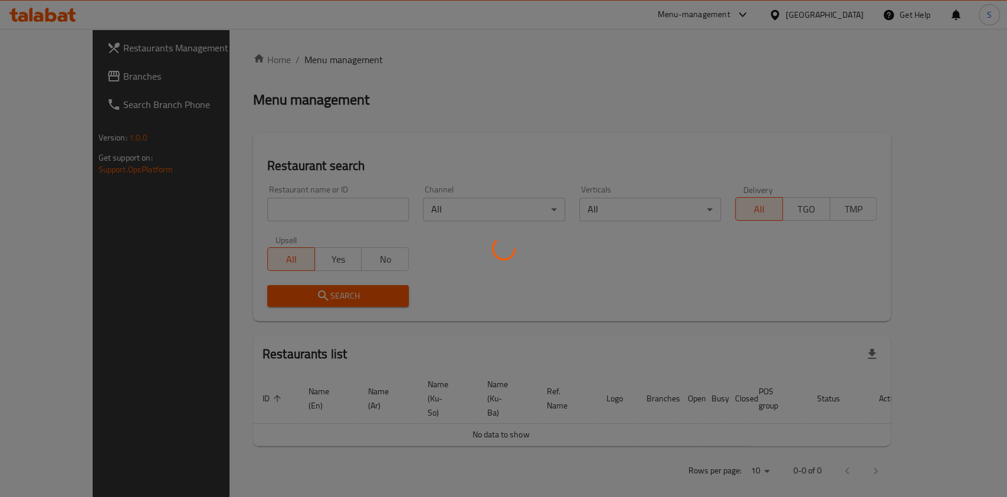
click at [279, 203] on div at bounding box center [503, 248] width 1007 height 497
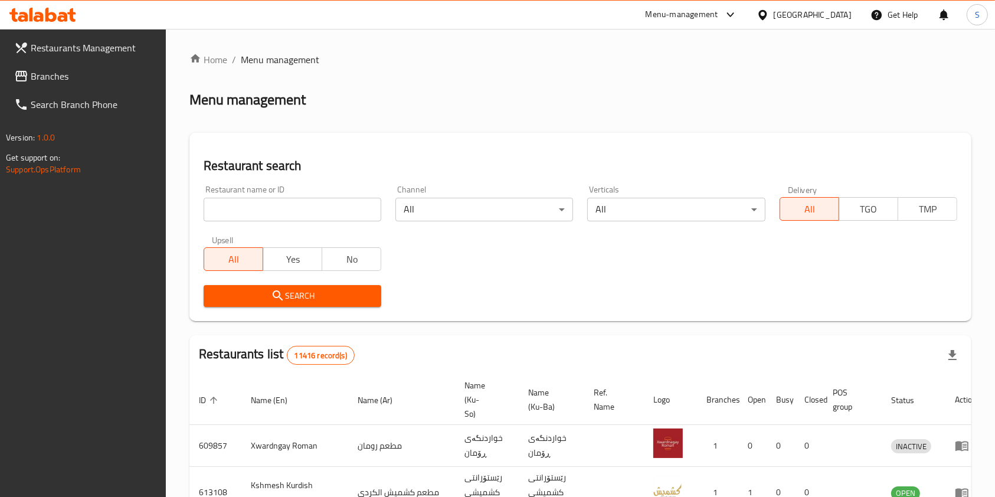
click at [264, 206] on input "search" at bounding box center [293, 210] width 178 height 24
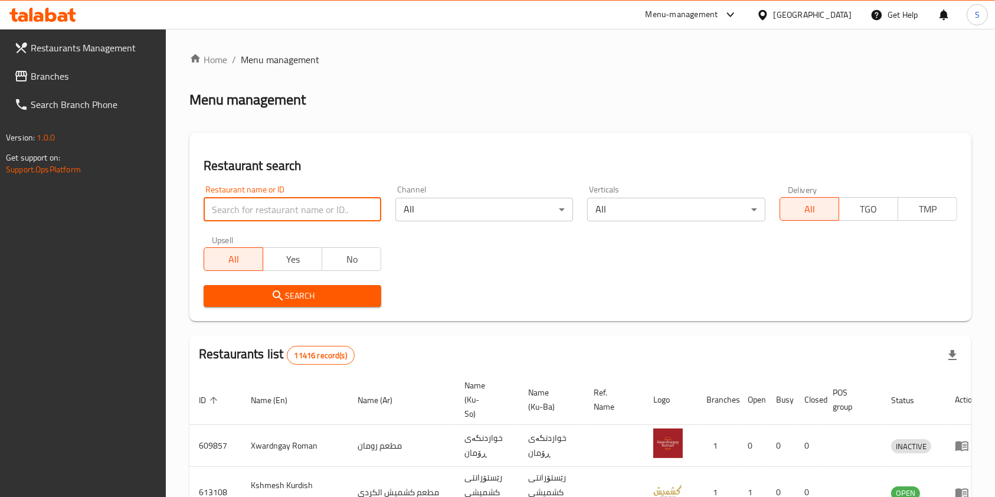
paste input "Gas Ranjdar"
type input "Gas Ranjdar"
click button "Search" at bounding box center [293, 296] width 178 height 22
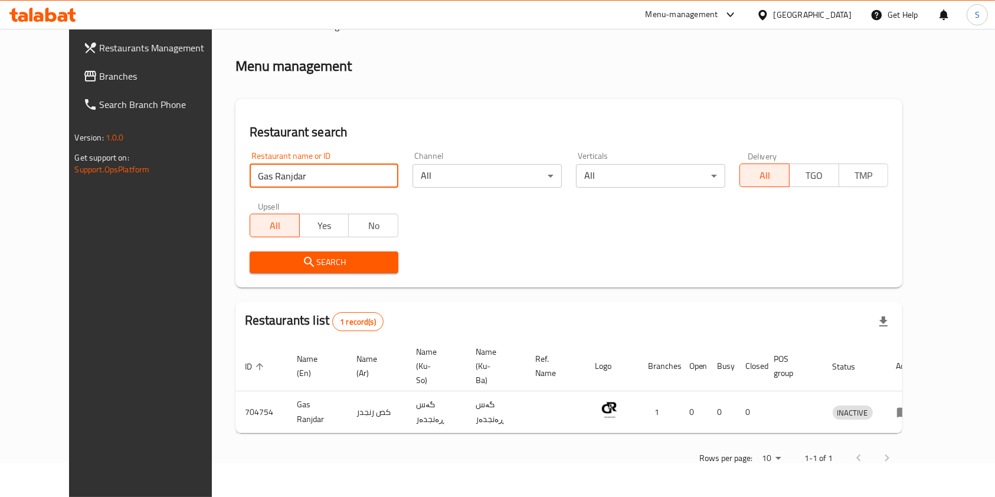
scroll to position [19, 0]
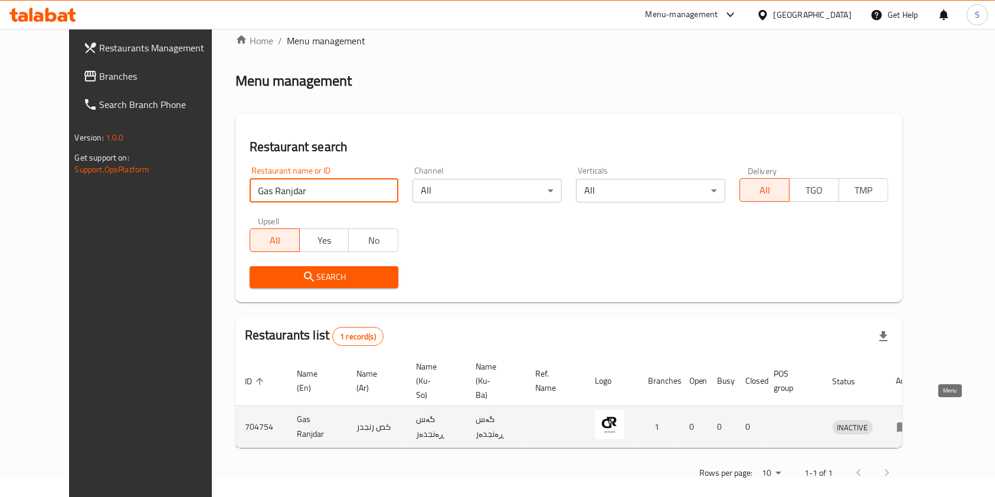
click at [918, 420] on link "enhanced table" at bounding box center [907, 427] width 22 height 14
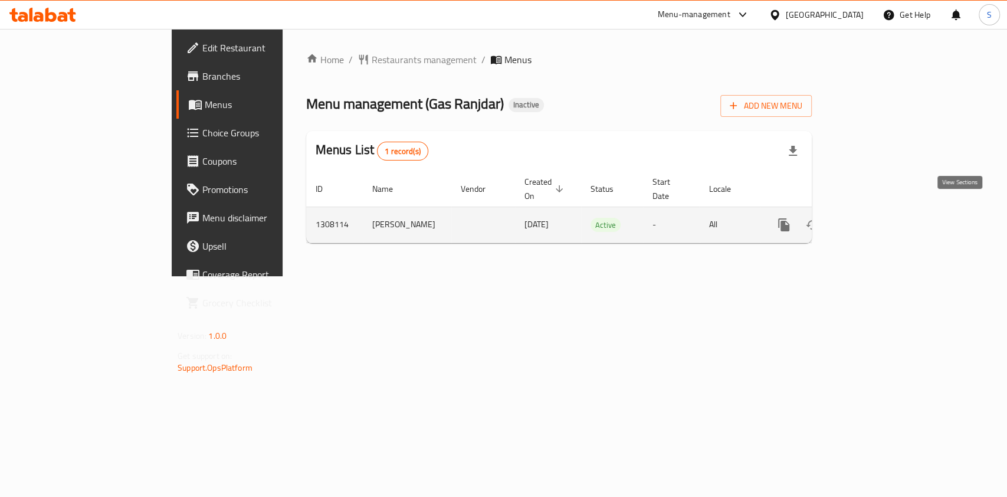
click at [876, 218] on icon "enhanced table" at bounding box center [869, 225] width 14 height 14
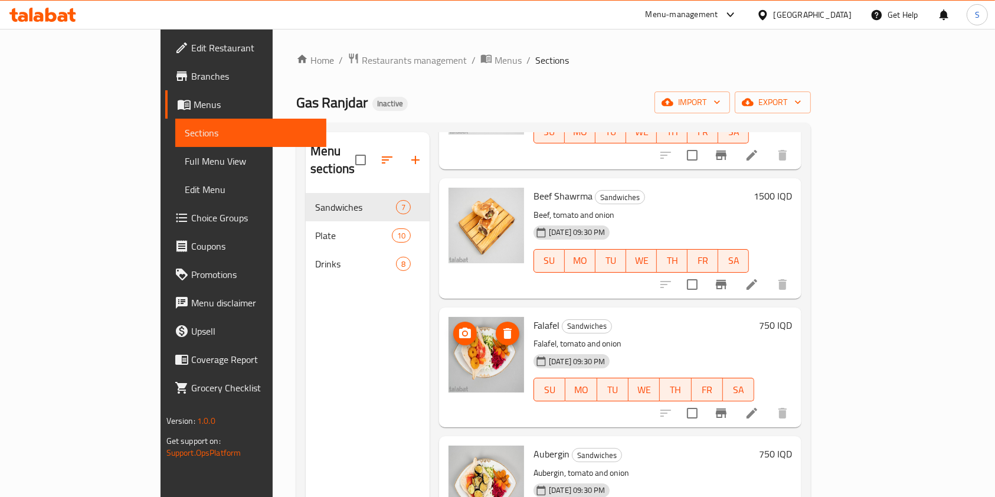
scroll to position [435, 0]
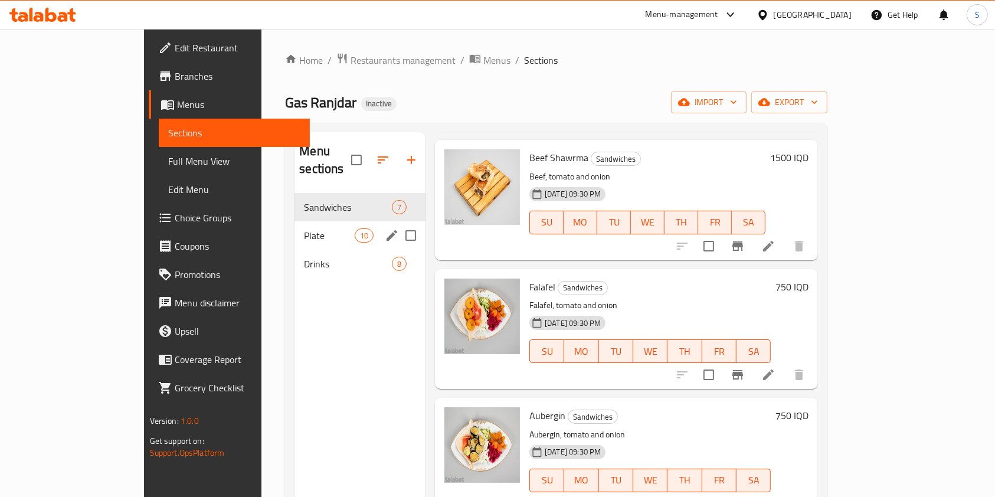
click at [304, 228] on span "Plate" at bounding box center [329, 235] width 50 height 14
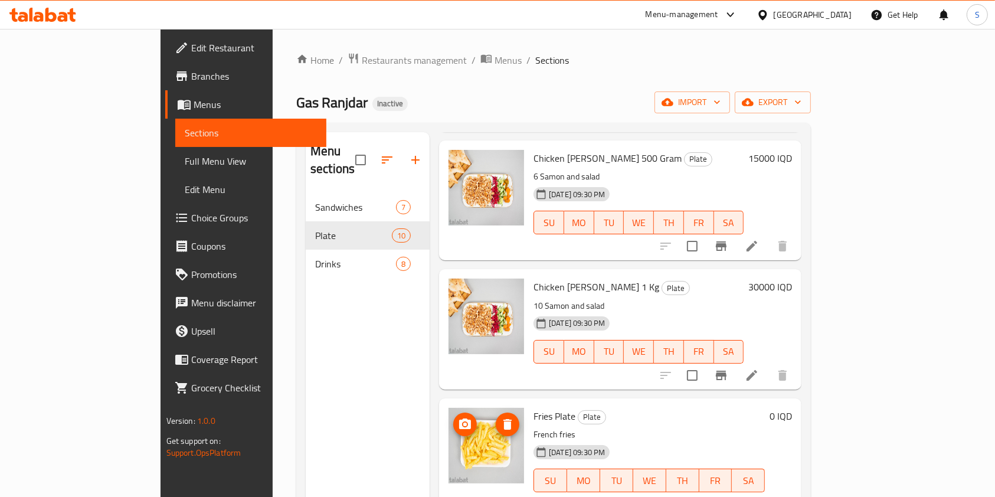
scroll to position [165, 0]
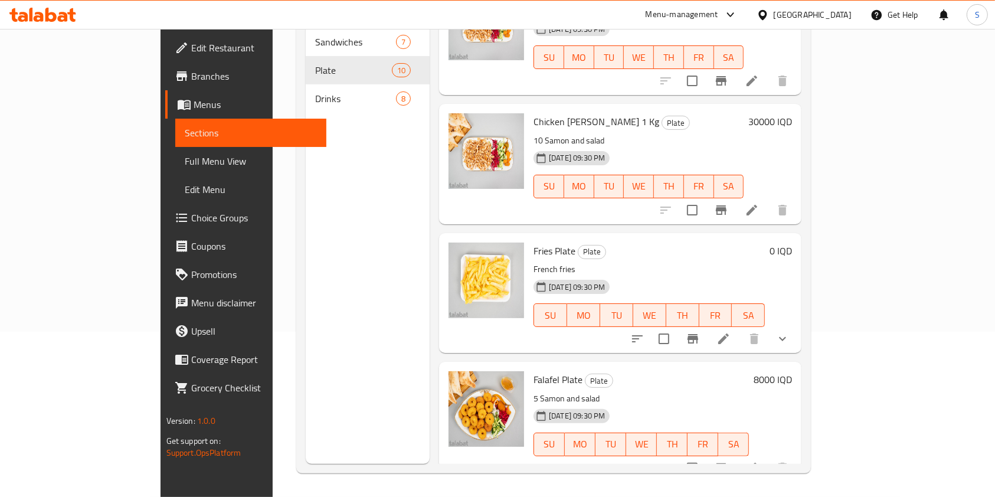
click at [306, 91] on div "Drinks 8" at bounding box center [368, 98] width 124 height 28
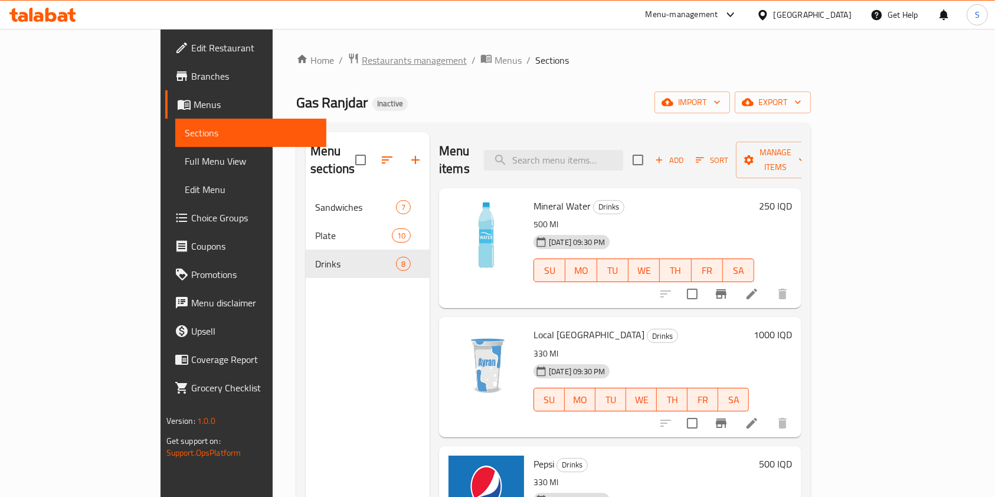
click at [362, 60] on span "Restaurants management" at bounding box center [414, 60] width 105 height 14
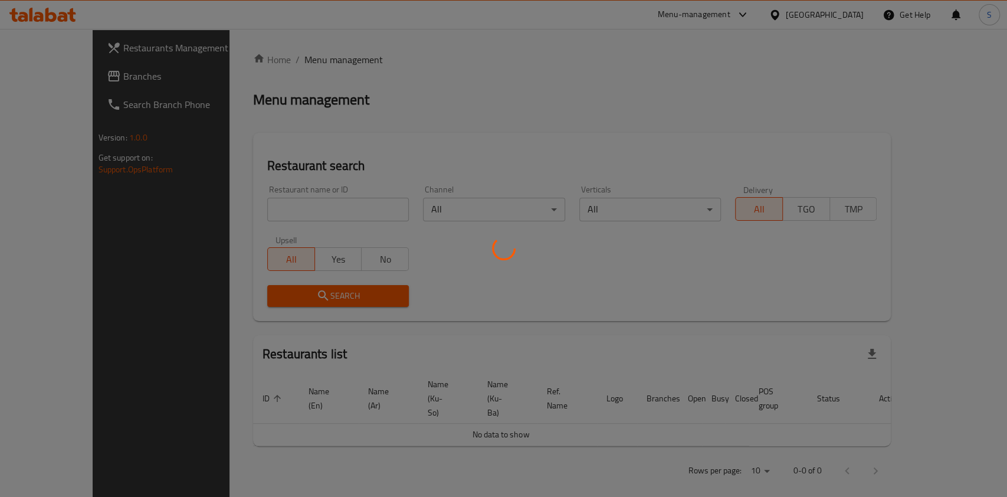
click at [287, 212] on div at bounding box center [503, 248] width 1007 height 497
click at [297, 212] on div at bounding box center [503, 248] width 1007 height 497
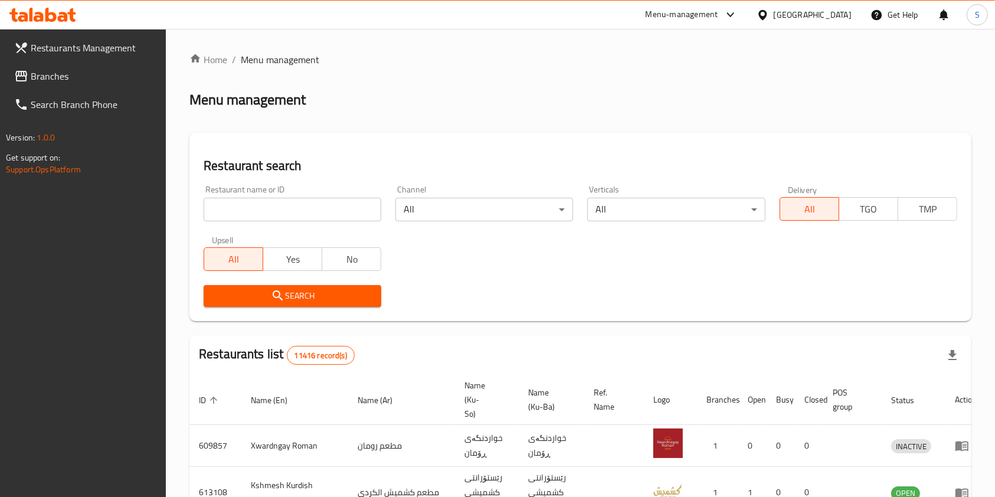
click at [265, 228] on div "Upsell All Yes No" at bounding box center [293, 253] width 192 height 50
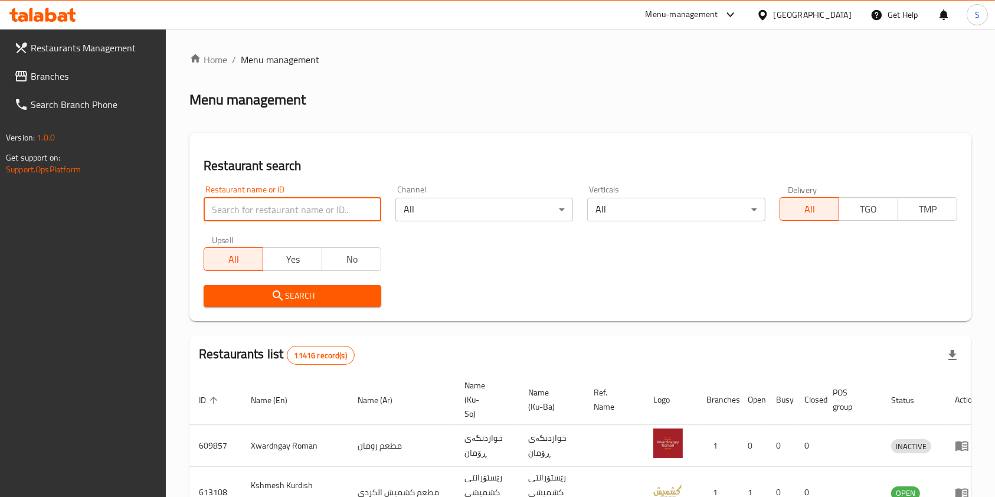
click at [263, 211] on input "search" at bounding box center [293, 210] width 178 height 24
paste input "Sizzle Lab"
type input "Sizzle Lab"
click button "Search" at bounding box center [293, 296] width 178 height 22
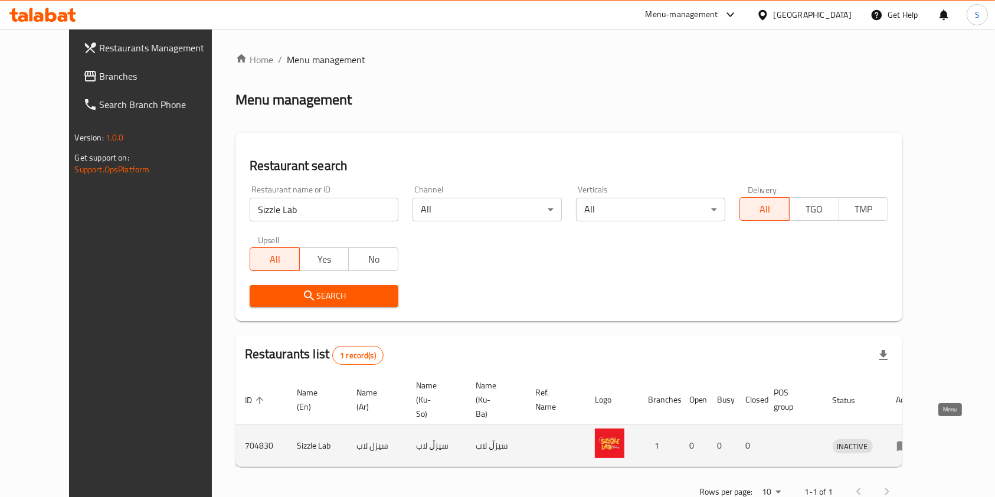
click at [911, 438] on icon "enhanced table" at bounding box center [903, 445] width 14 height 14
